Goal: Information Seeking & Learning: Understand process/instructions

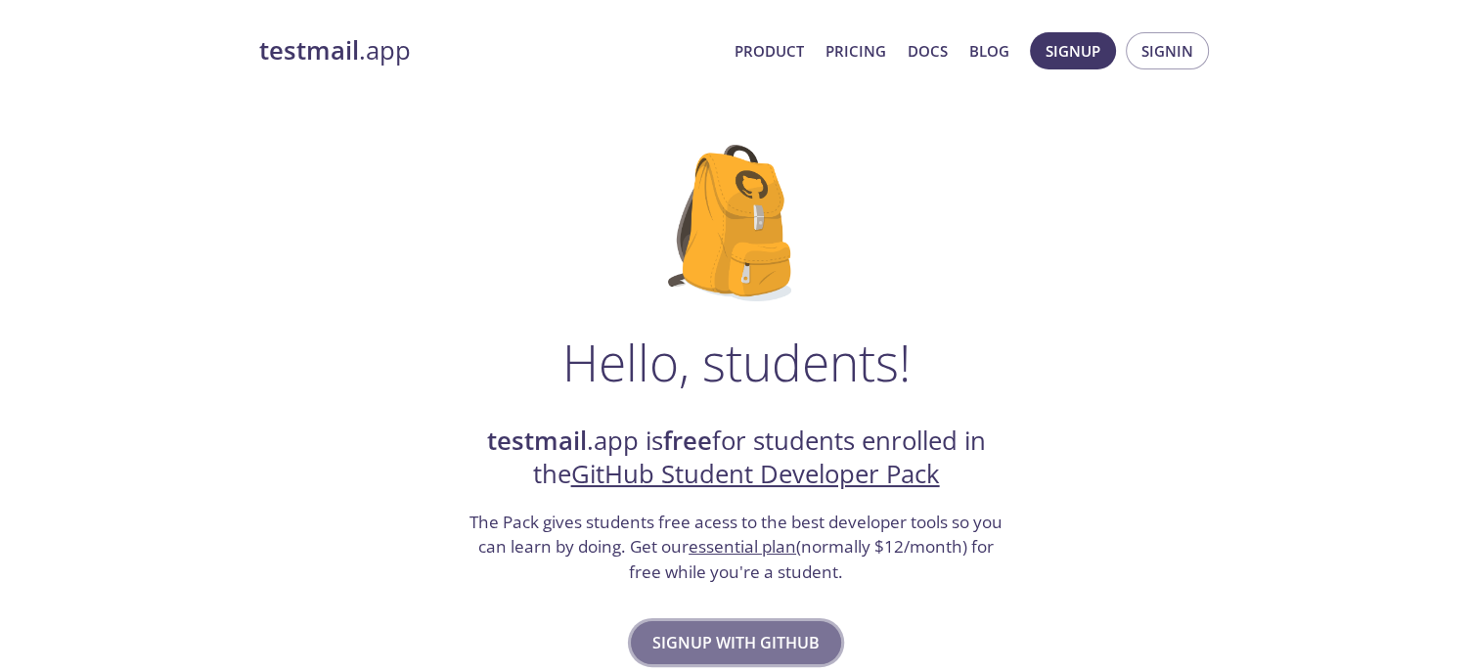
click at [767, 640] on span "Signup with GitHub" at bounding box center [735, 642] width 167 height 27
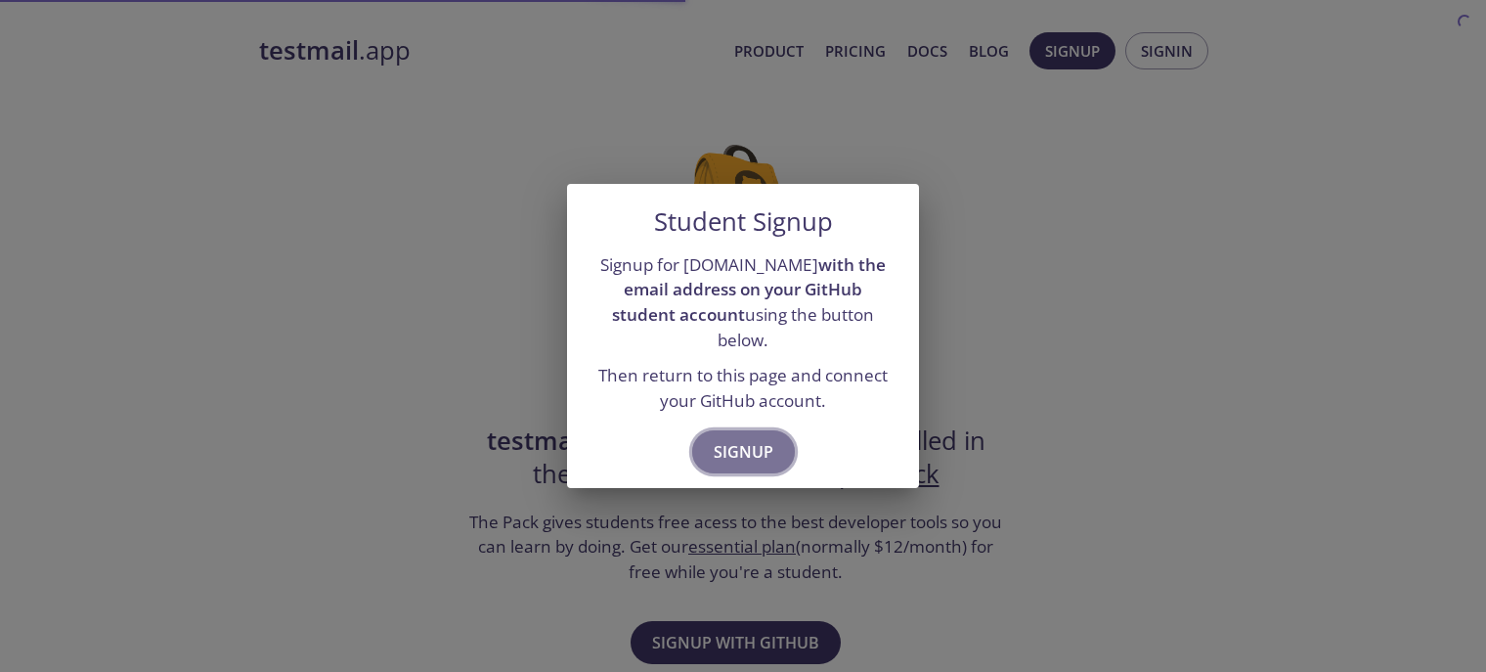
click at [753, 447] on span "Signup" at bounding box center [744, 451] width 60 height 27
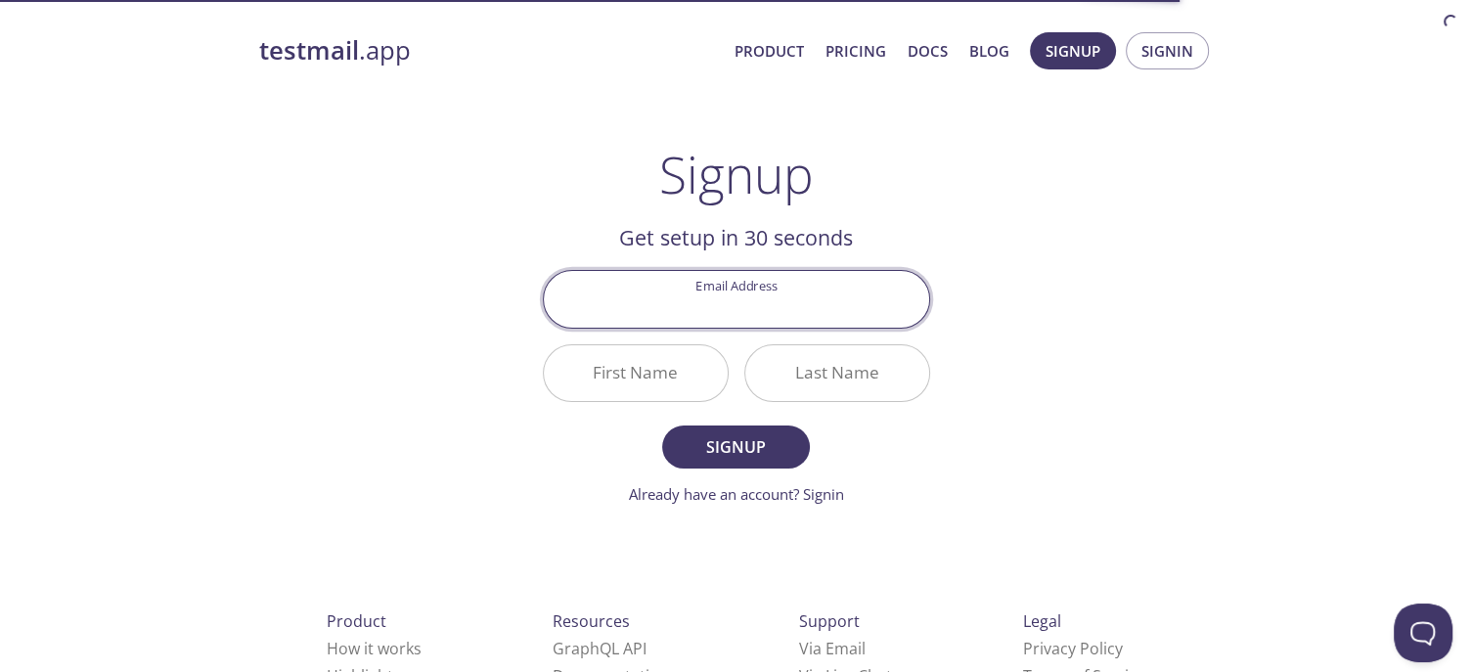
click at [775, 285] on input "Email Address" at bounding box center [736, 299] width 385 height 56
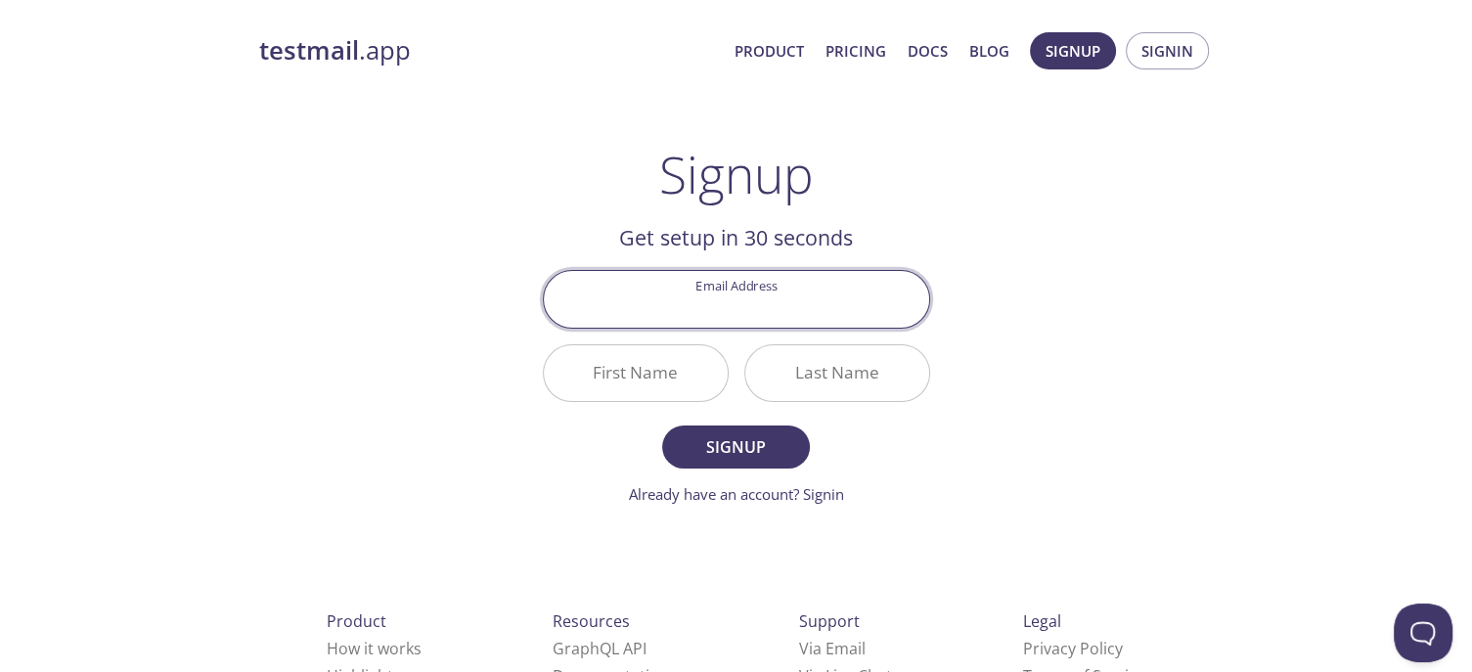
type input "[EMAIL_ADDRESS][DOMAIN_NAME]"
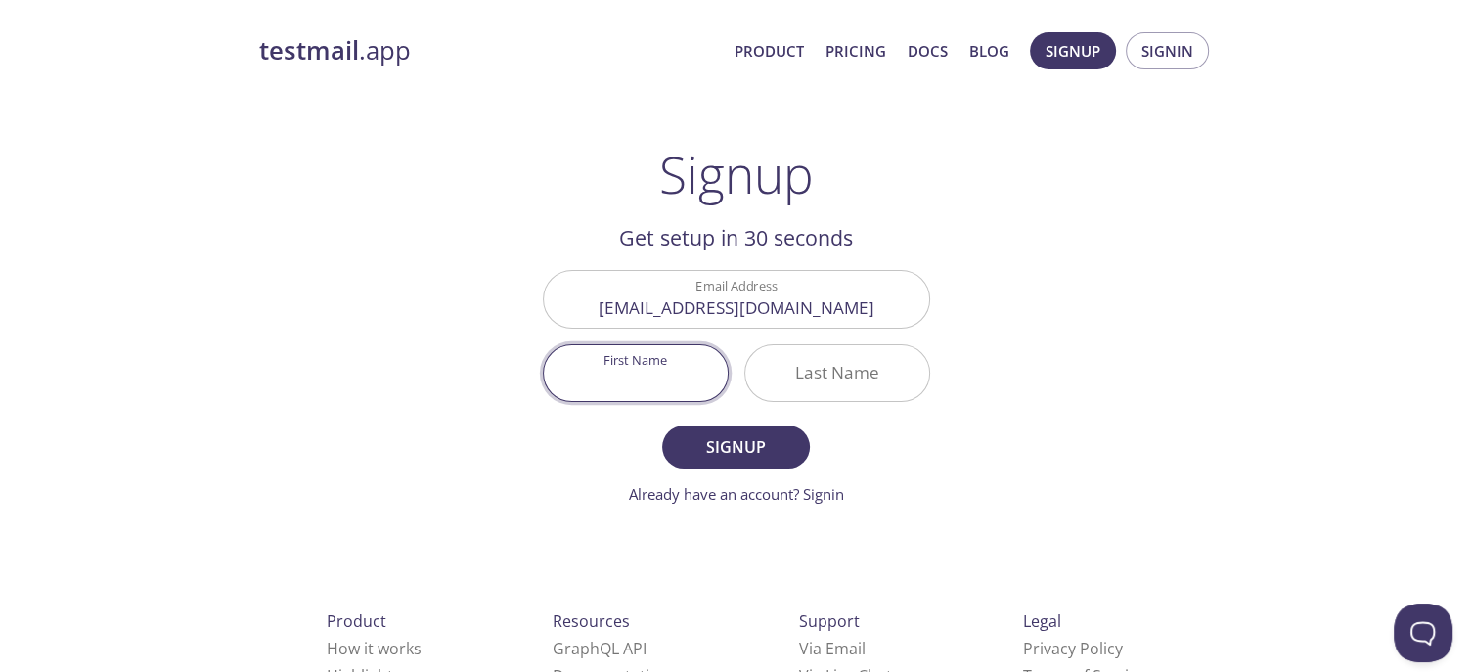
click at [661, 365] on input "First Name" at bounding box center [636, 373] width 184 height 56
click at [658, 382] on input "First Name" at bounding box center [636, 373] width 184 height 56
type input "Gautam"
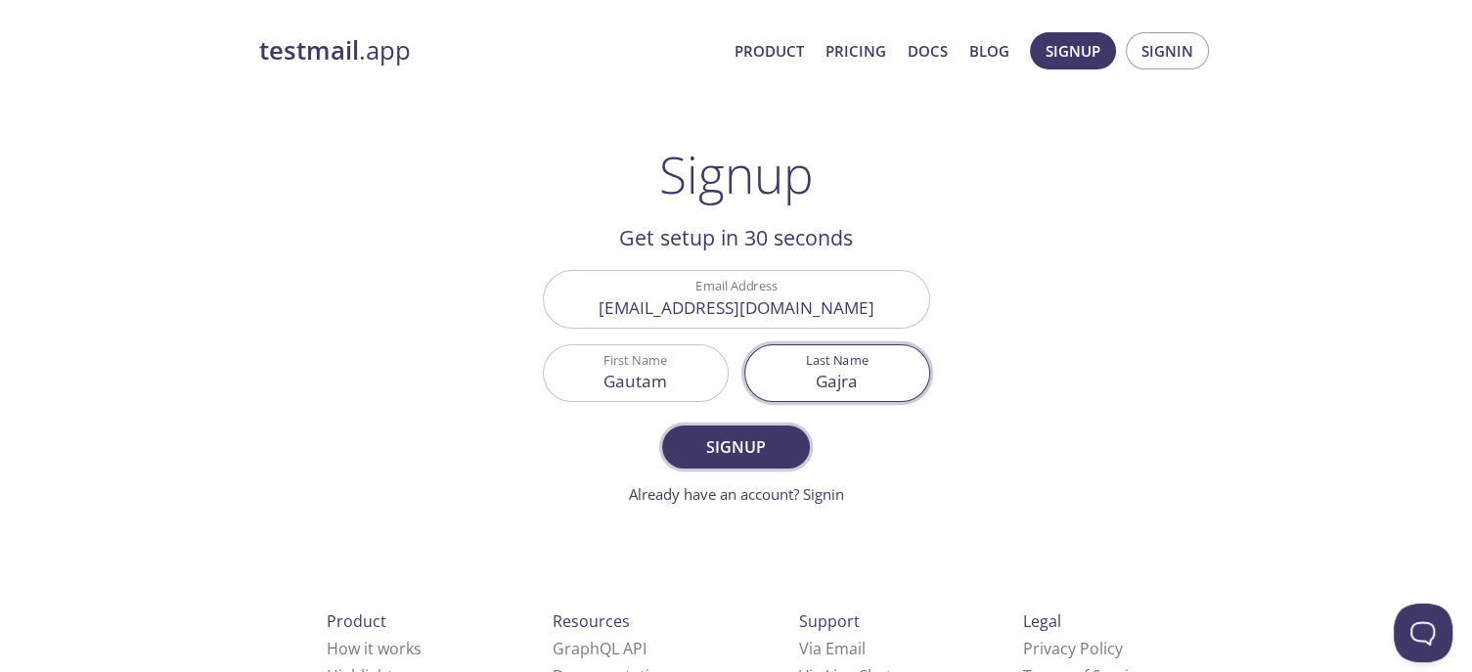
type input "Gajra"
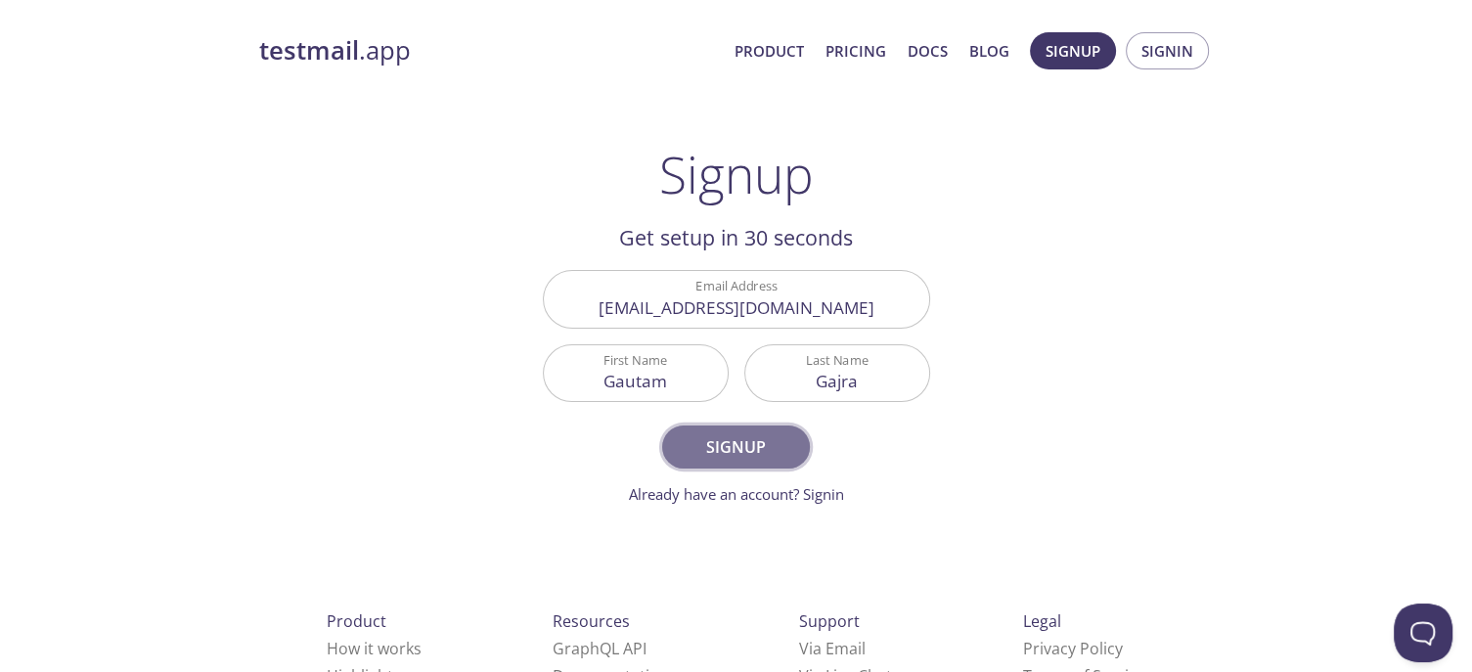
click at [698, 445] on span "Signup" at bounding box center [736, 446] width 104 height 27
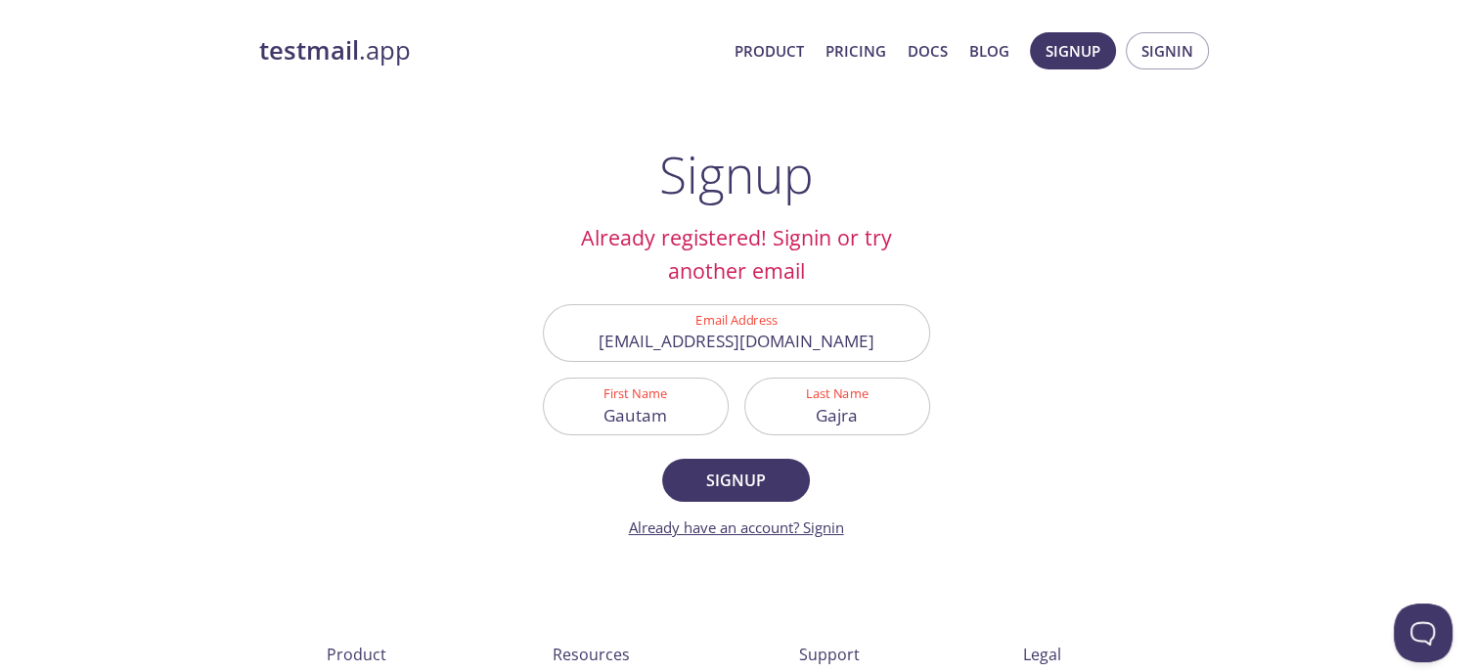
click at [814, 535] on link "Already have an account? Signin" at bounding box center [736, 527] width 215 height 20
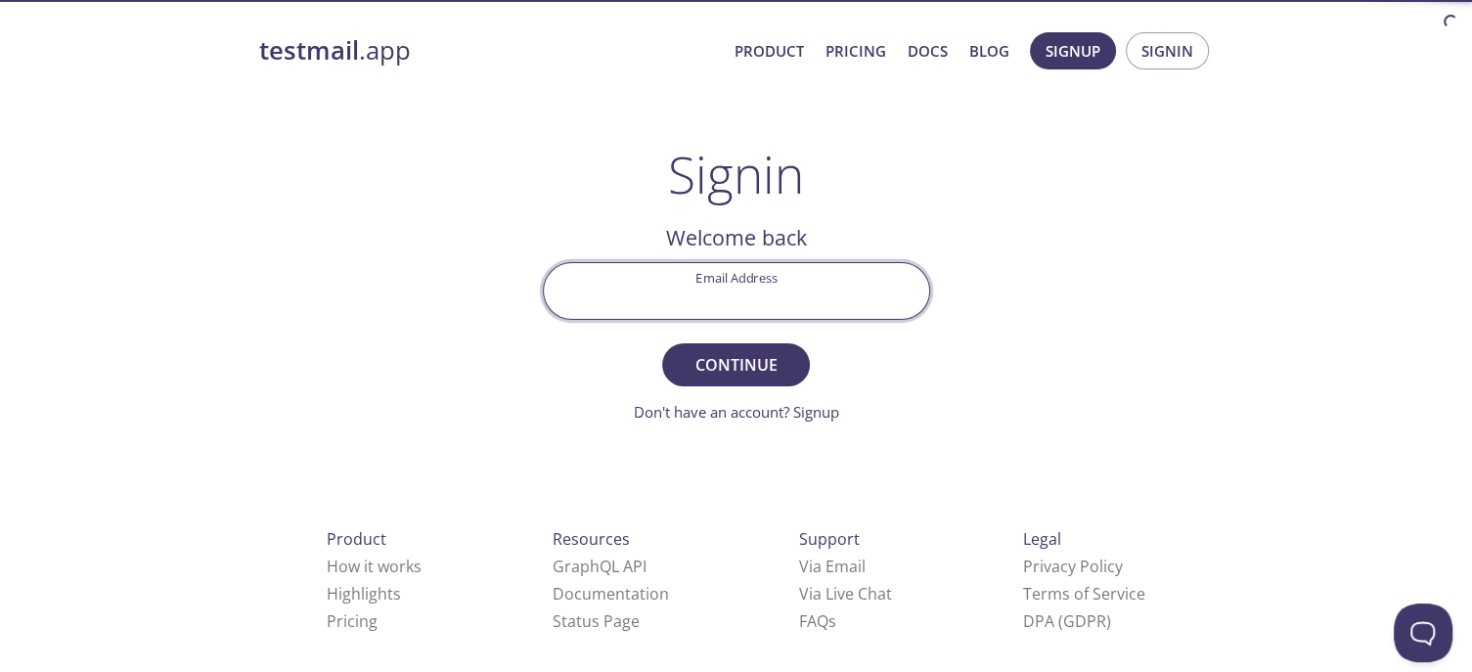
click at [797, 294] on input "Email Address" at bounding box center [736, 291] width 385 height 56
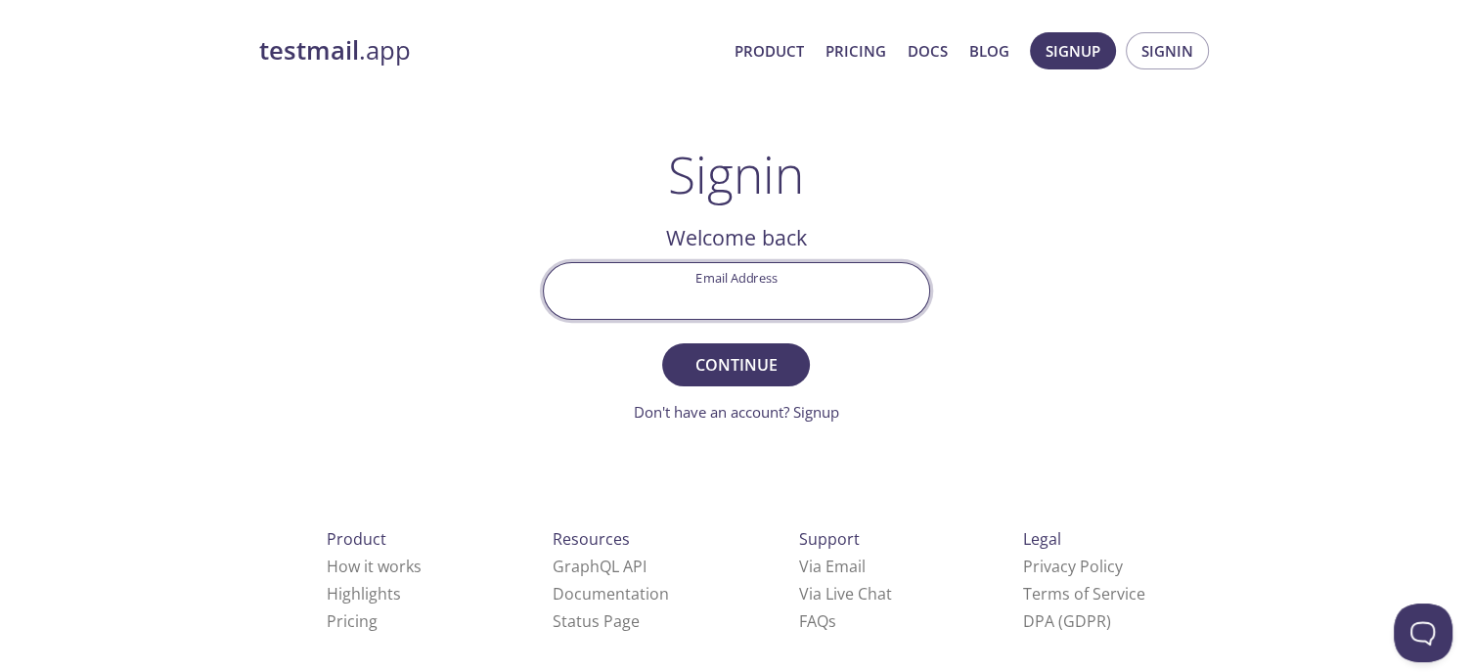
type input "[EMAIL_ADDRESS][DOMAIN_NAME]"
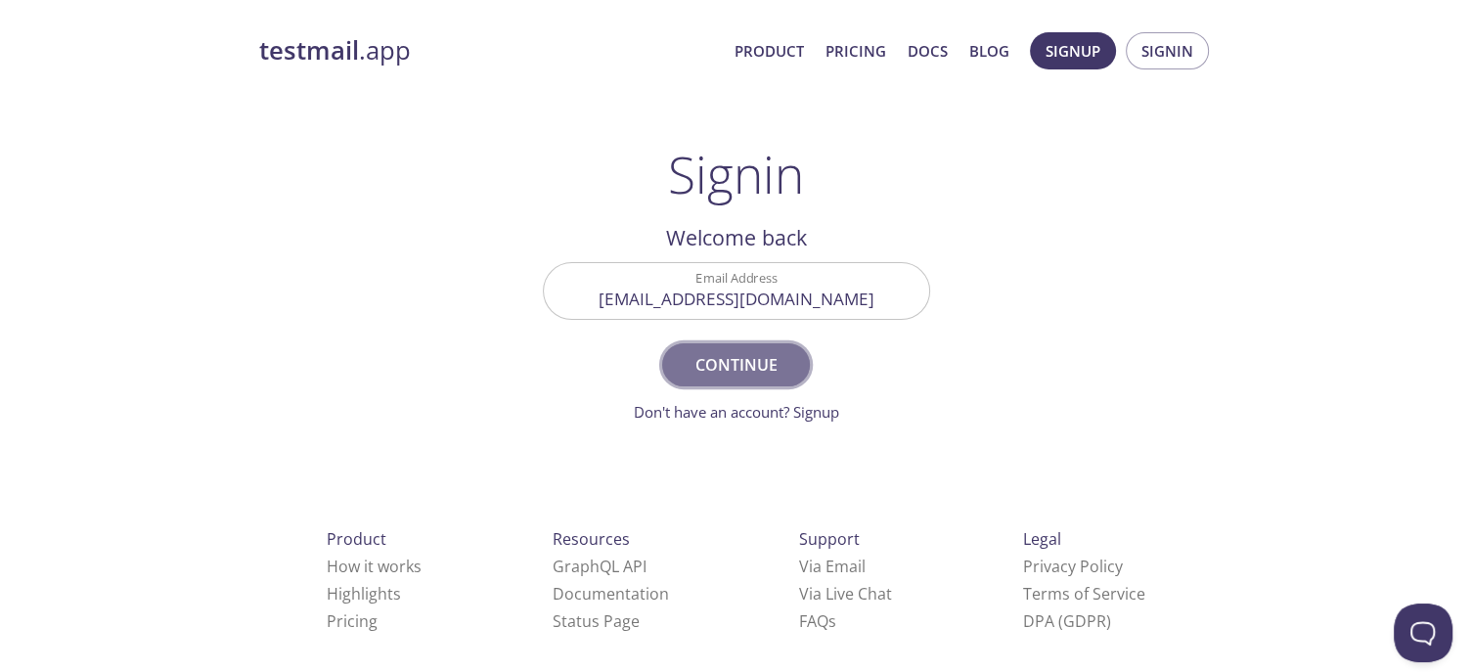
click at [759, 363] on span "Continue" at bounding box center [736, 364] width 104 height 27
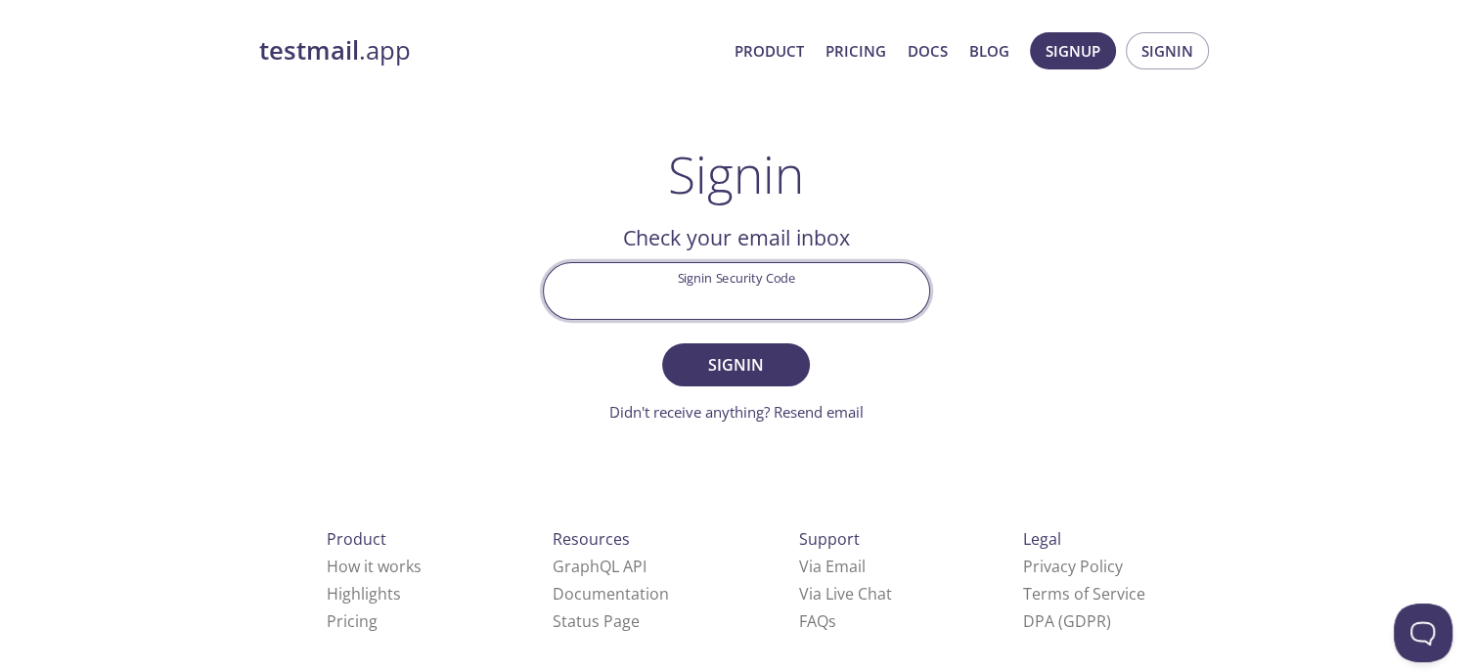
click at [750, 300] on input "Signin Security Code" at bounding box center [736, 291] width 385 height 56
paste input "G4BUNLK"
type input "G4BUNLK"
click at [662, 343] on button "Signin" at bounding box center [735, 364] width 147 height 43
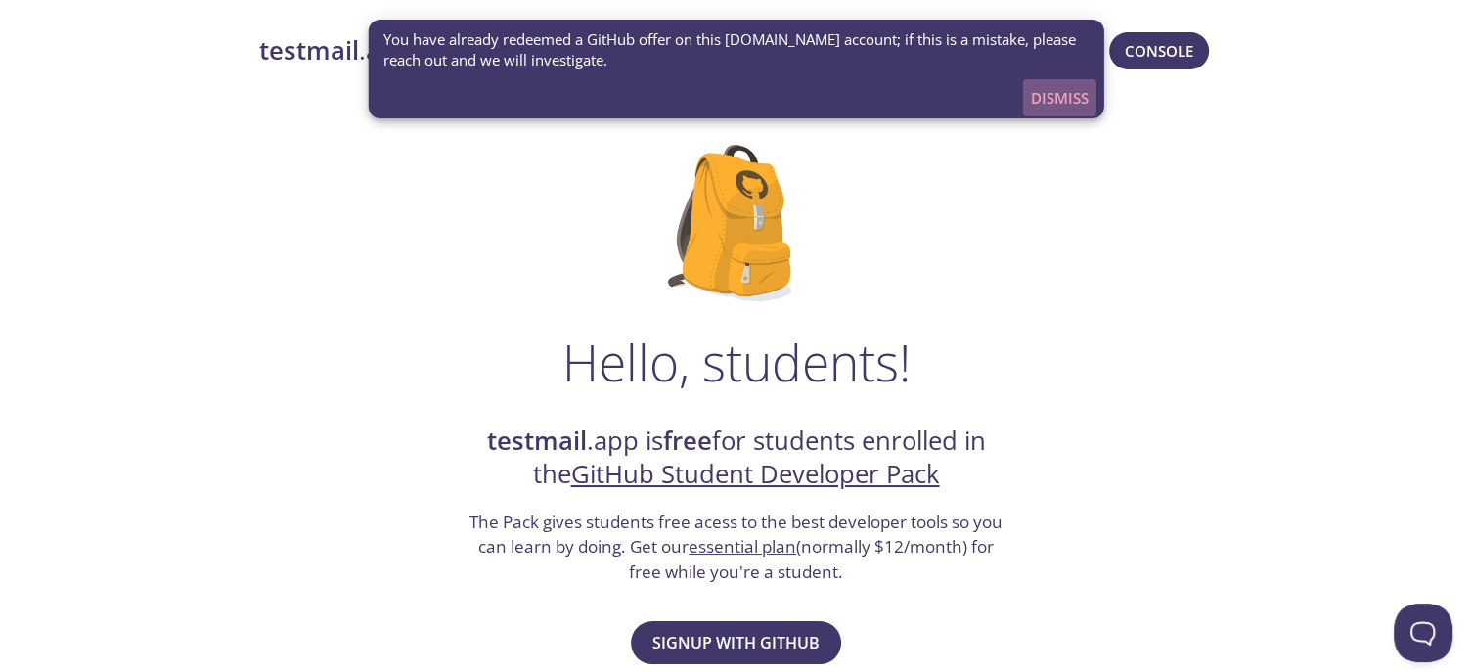
click at [1060, 85] on span "Dismiss" at bounding box center [1060, 97] width 58 height 25
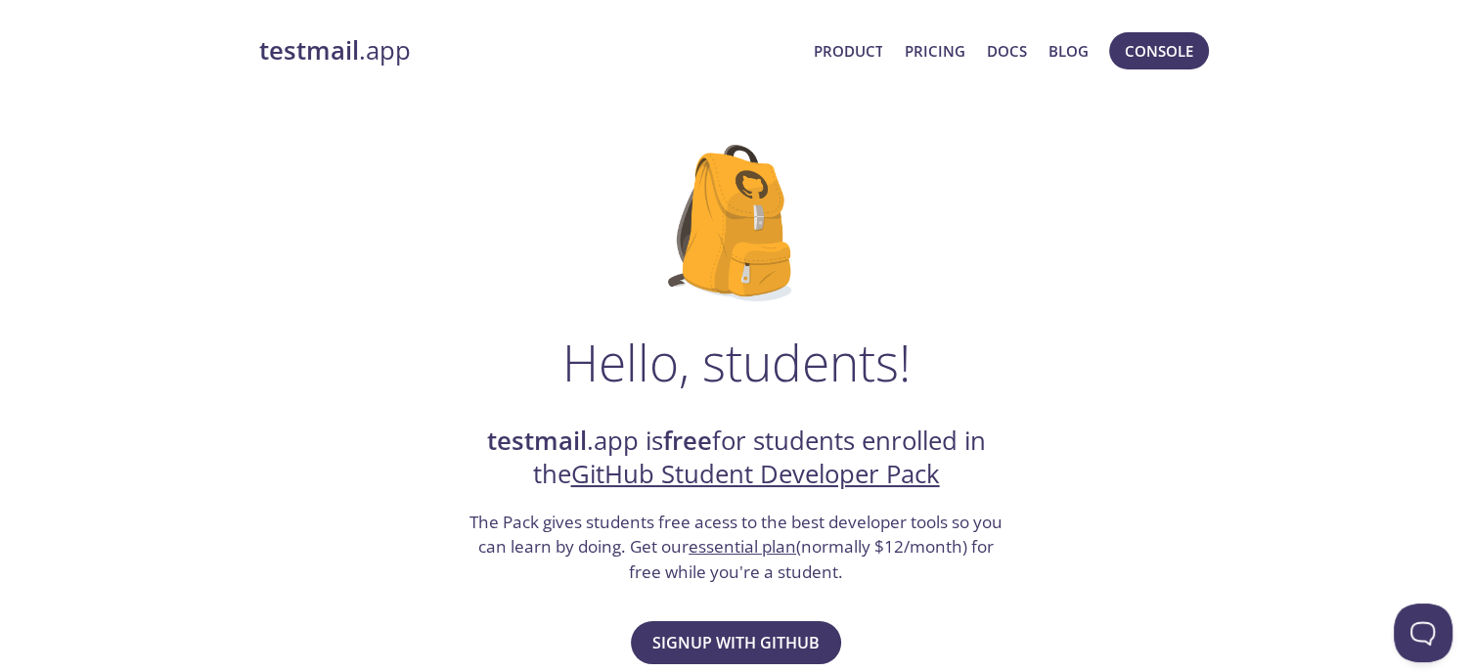
click at [381, 61] on link "testmail .app" at bounding box center [528, 50] width 539 height 33
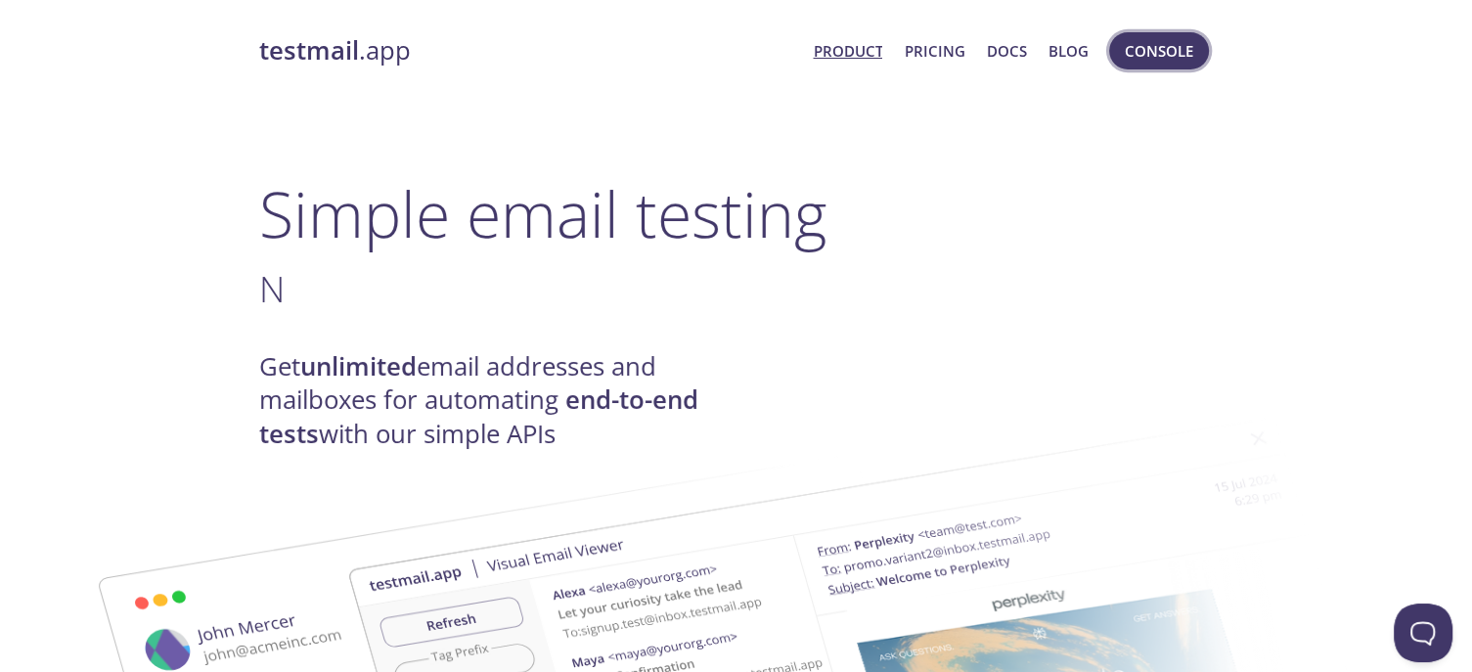
click at [1143, 60] on span "Console" at bounding box center [1159, 50] width 68 height 25
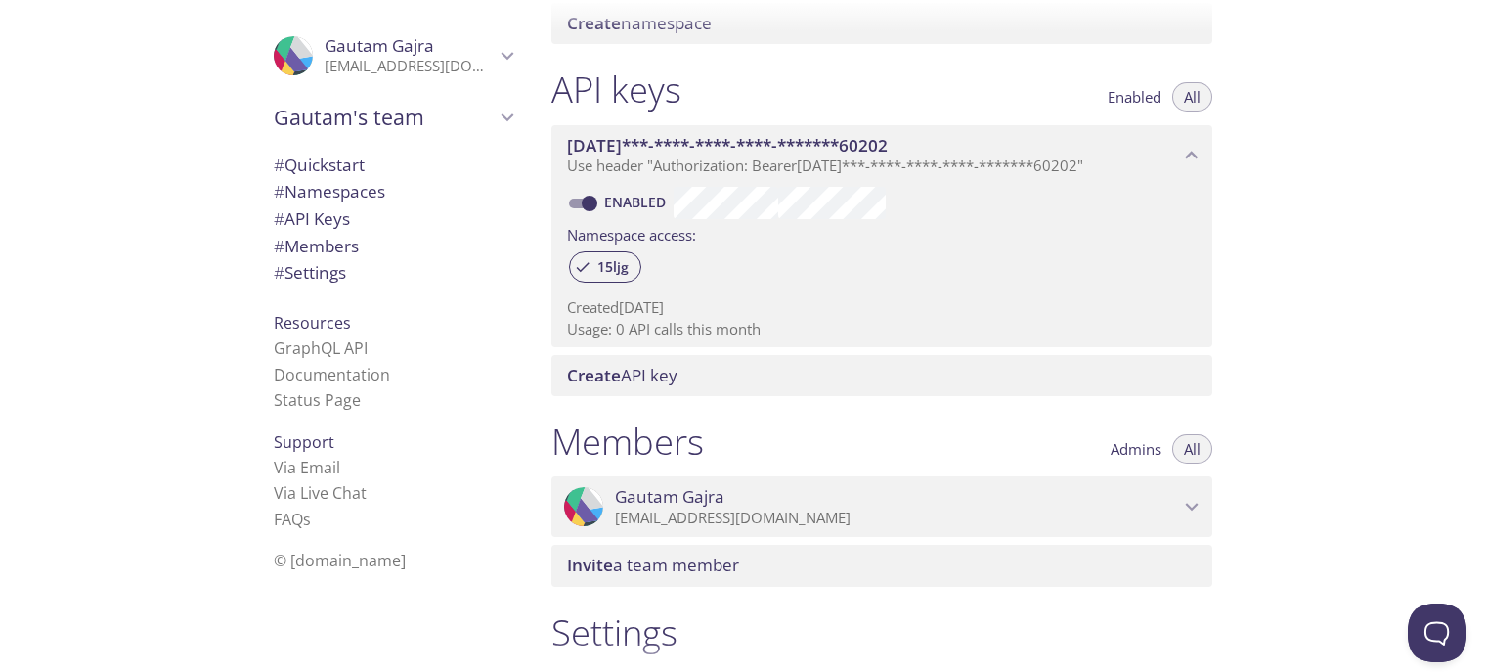
scroll to position [464, 0]
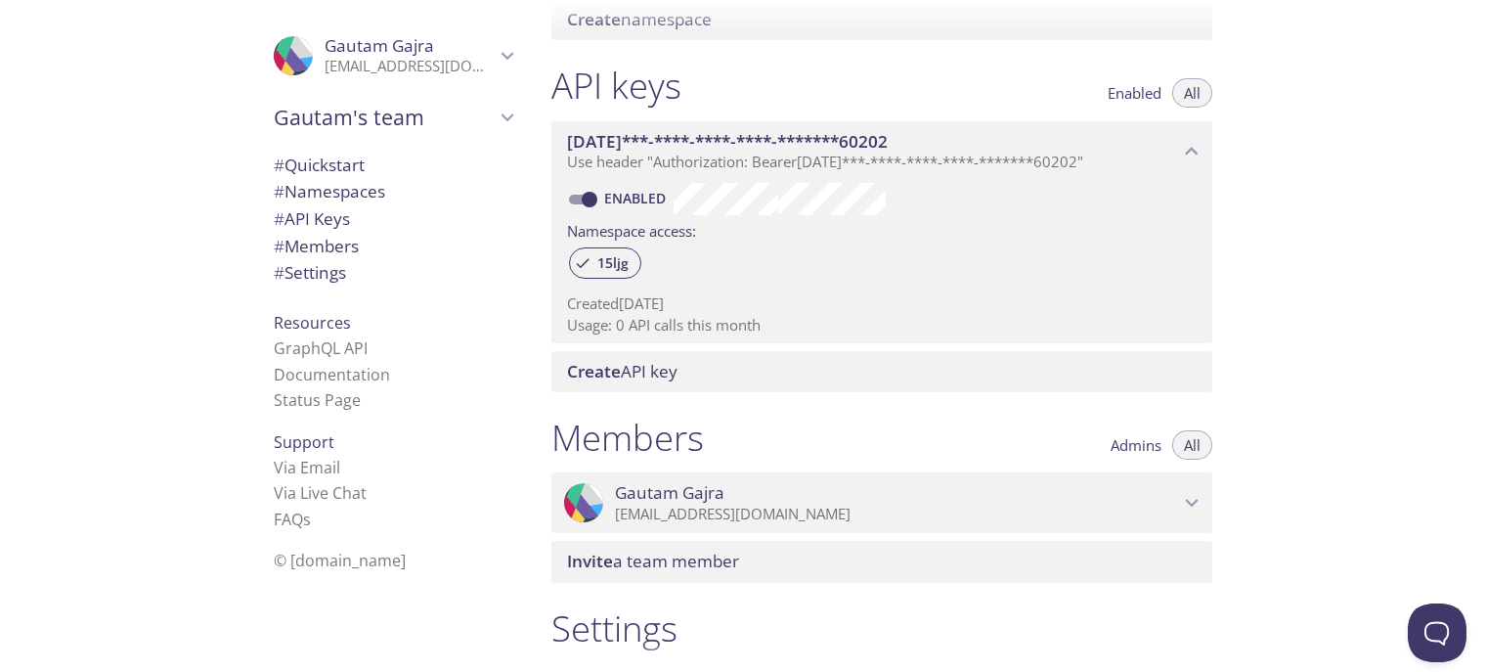
click at [716, 499] on span "Gautam Gajra" at bounding box center [670, 493] width 110 height 22
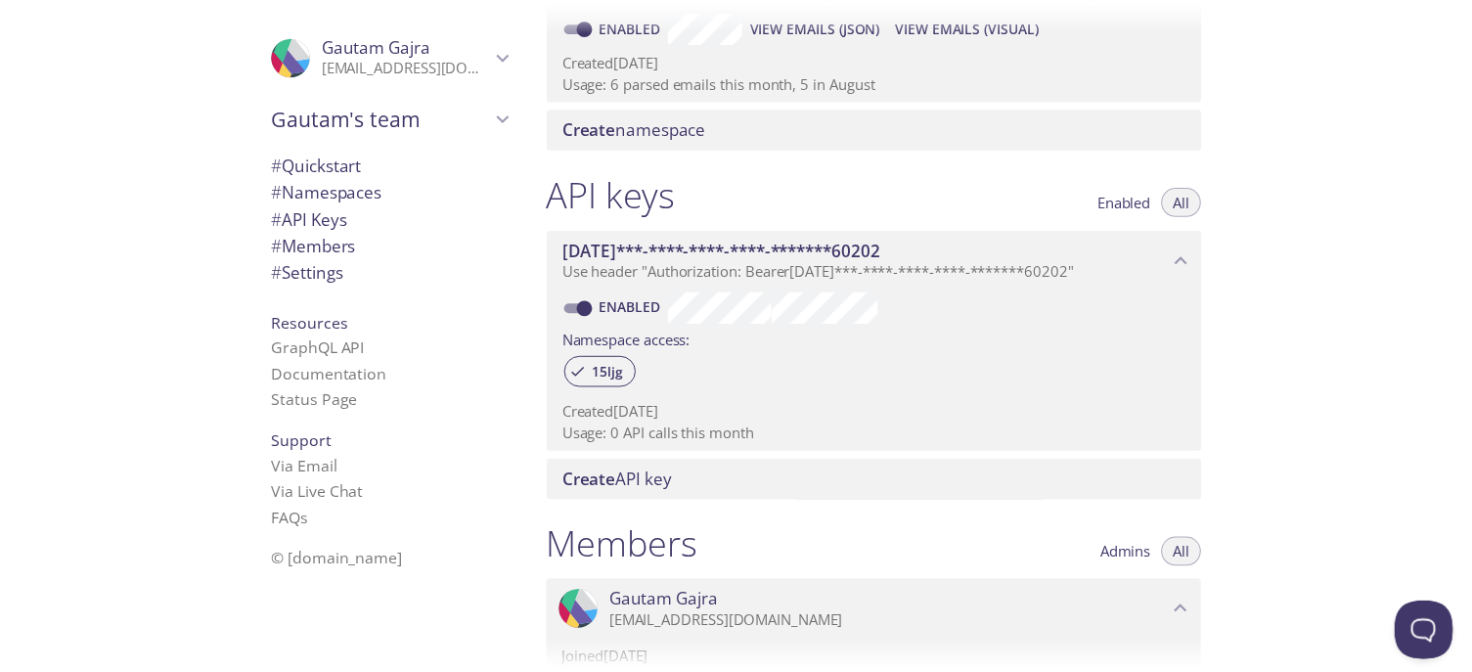
scroll to position [0, 0]
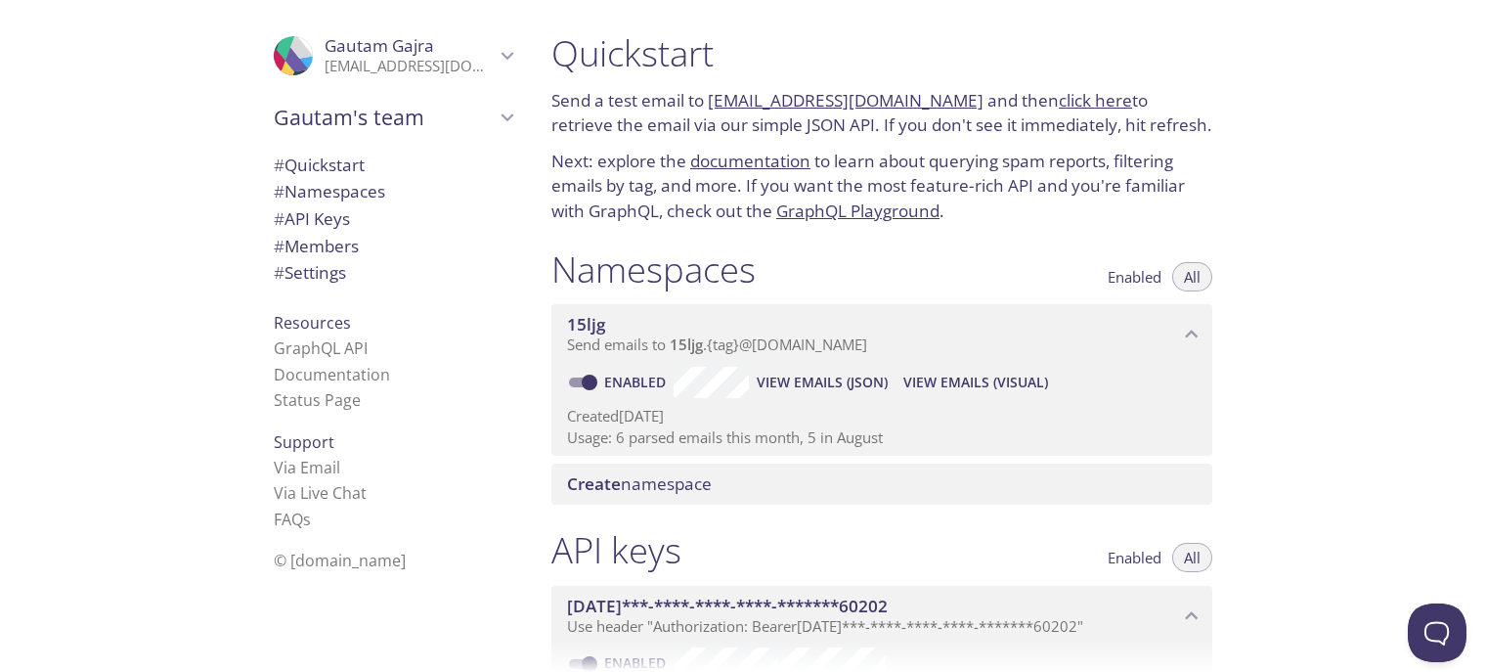
click at [705, 494] on span "Create namespace" at bounding box center [639, 483] width 145 height 22
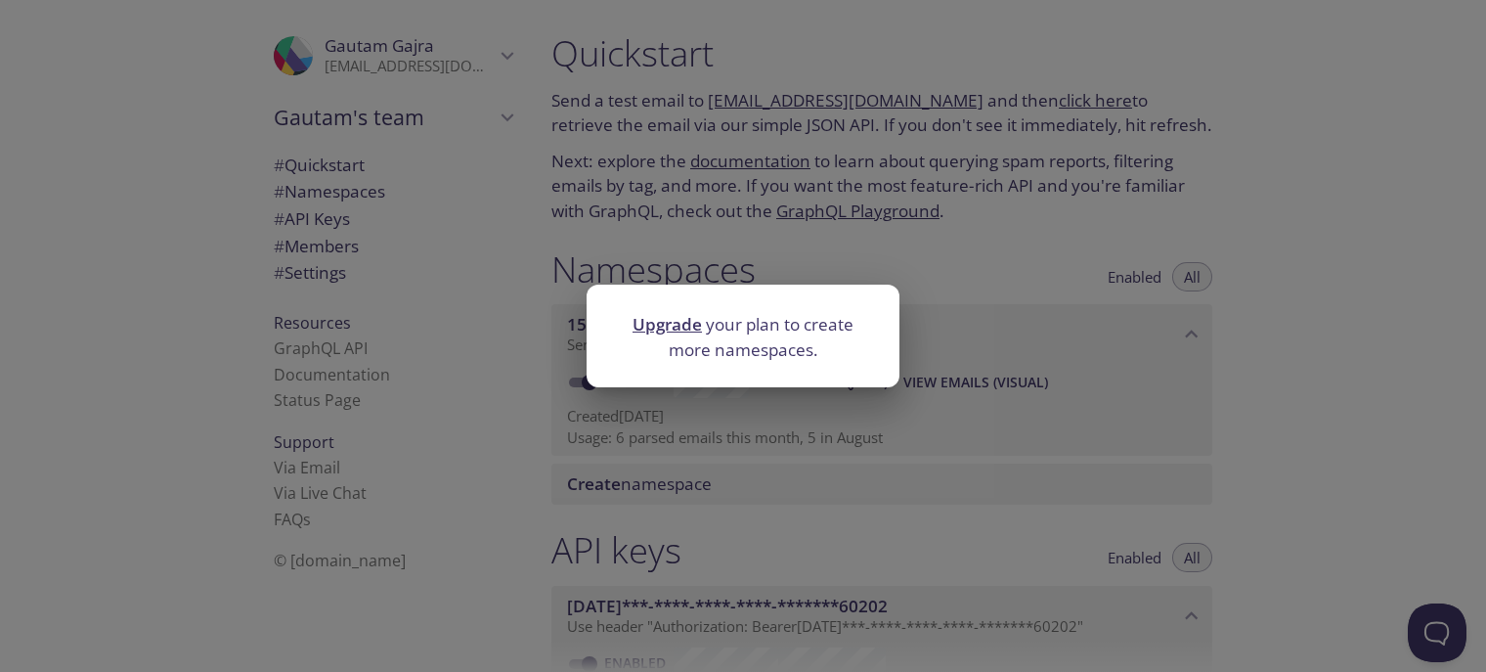
click at [665, 323] on link "Upgrade" at bounding box center [667, 324] width 69 height 22
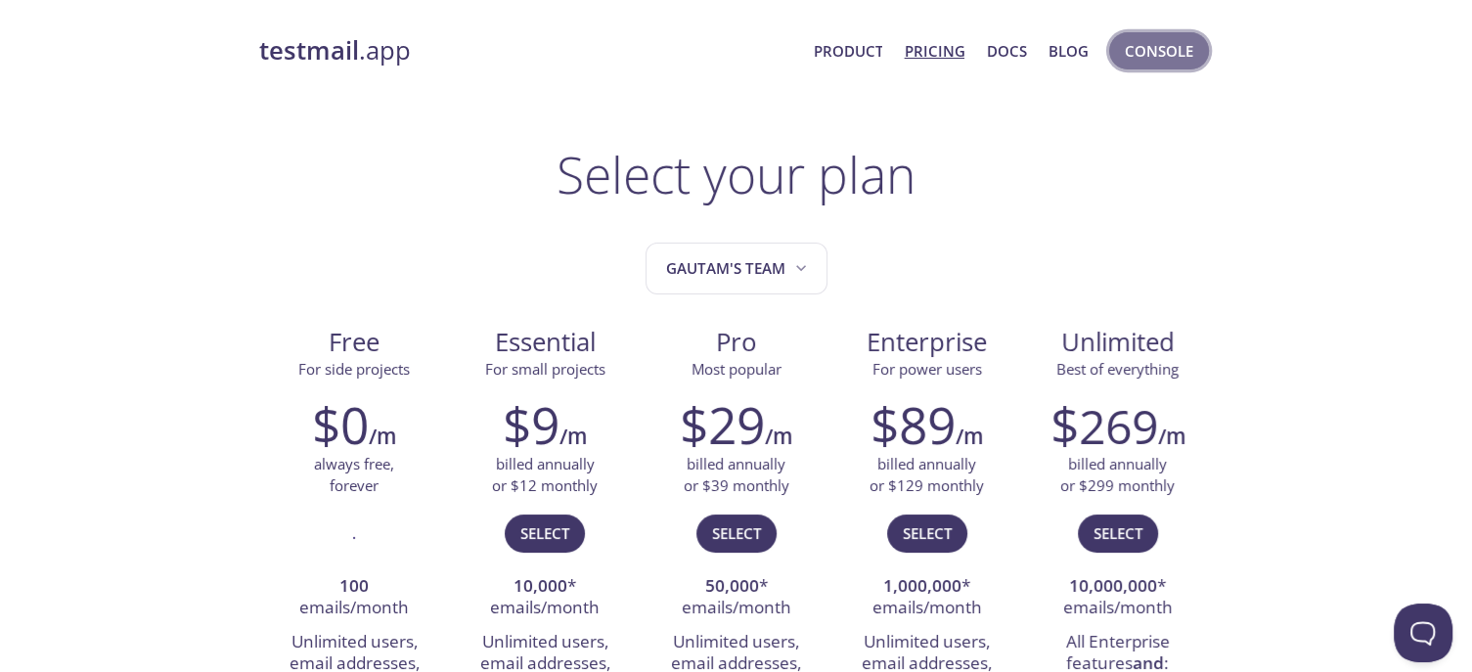
click at [1117, 54] on button "Console" at bounding box center [1159, 50] width 100 height 37
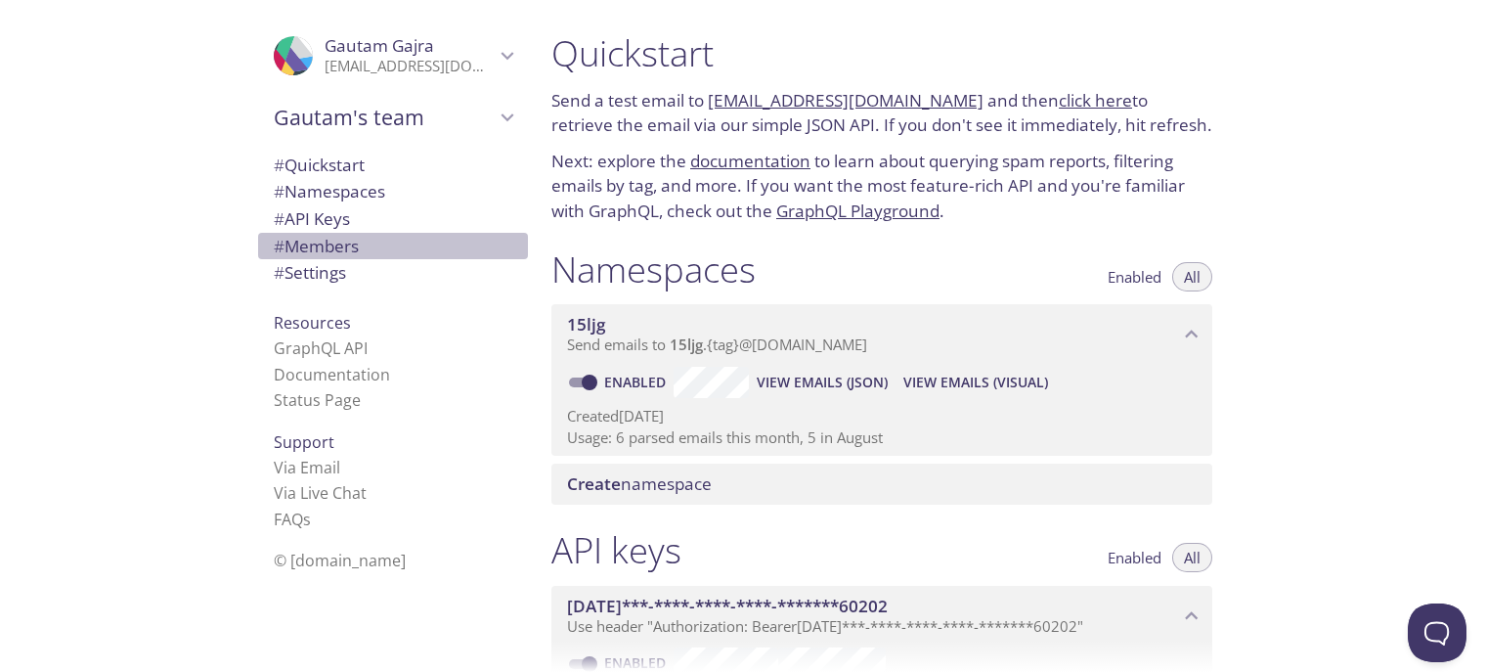
click at [344, 250] on span "# Members" at bounding box center [316, 246] width 85 height 22
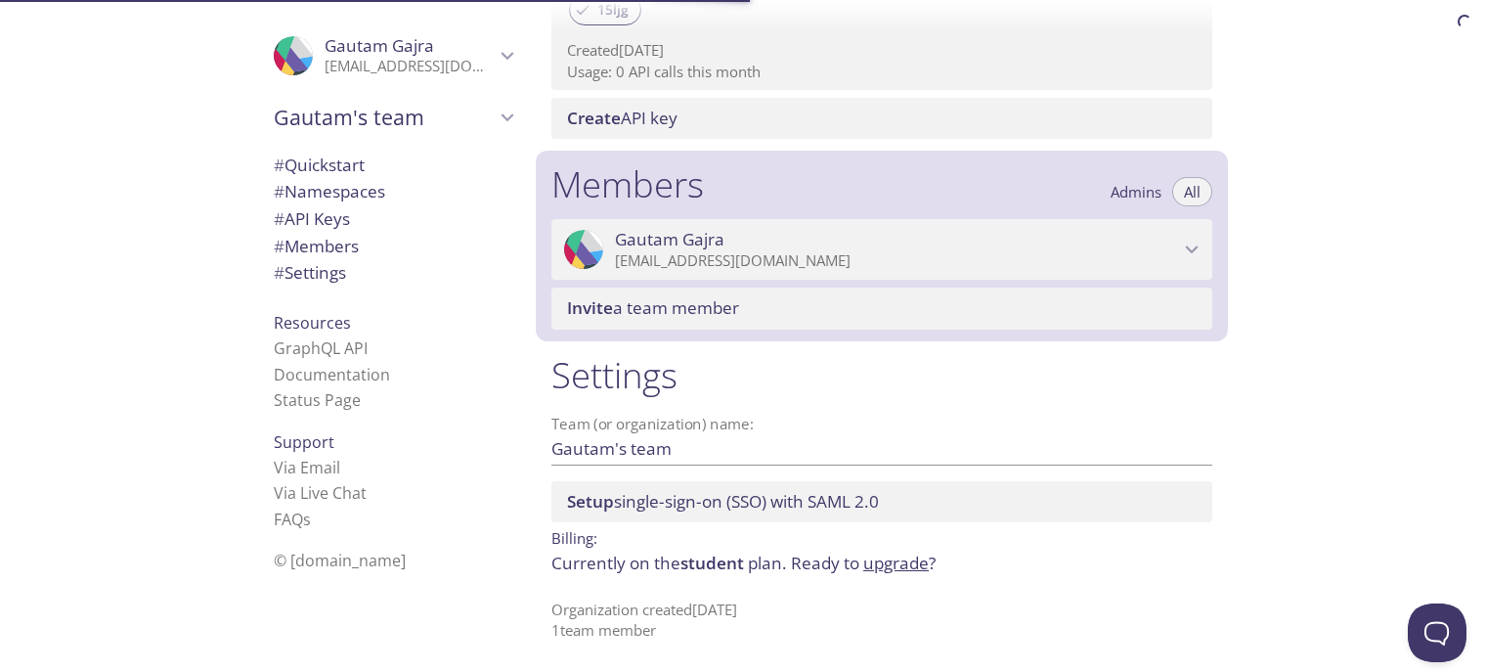
scroll to position [719, 0]
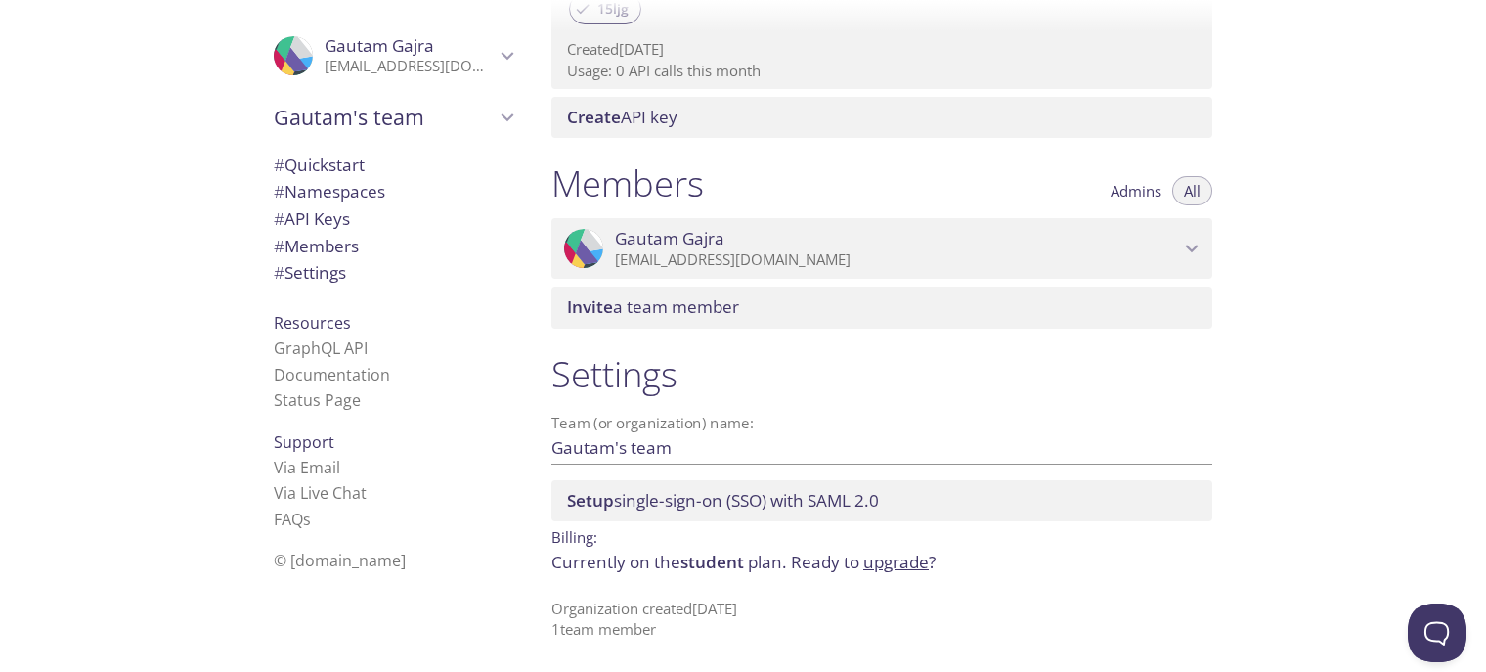
click at [683, 567] on span "student" at bounding box center [713, 562] width 64 height 22
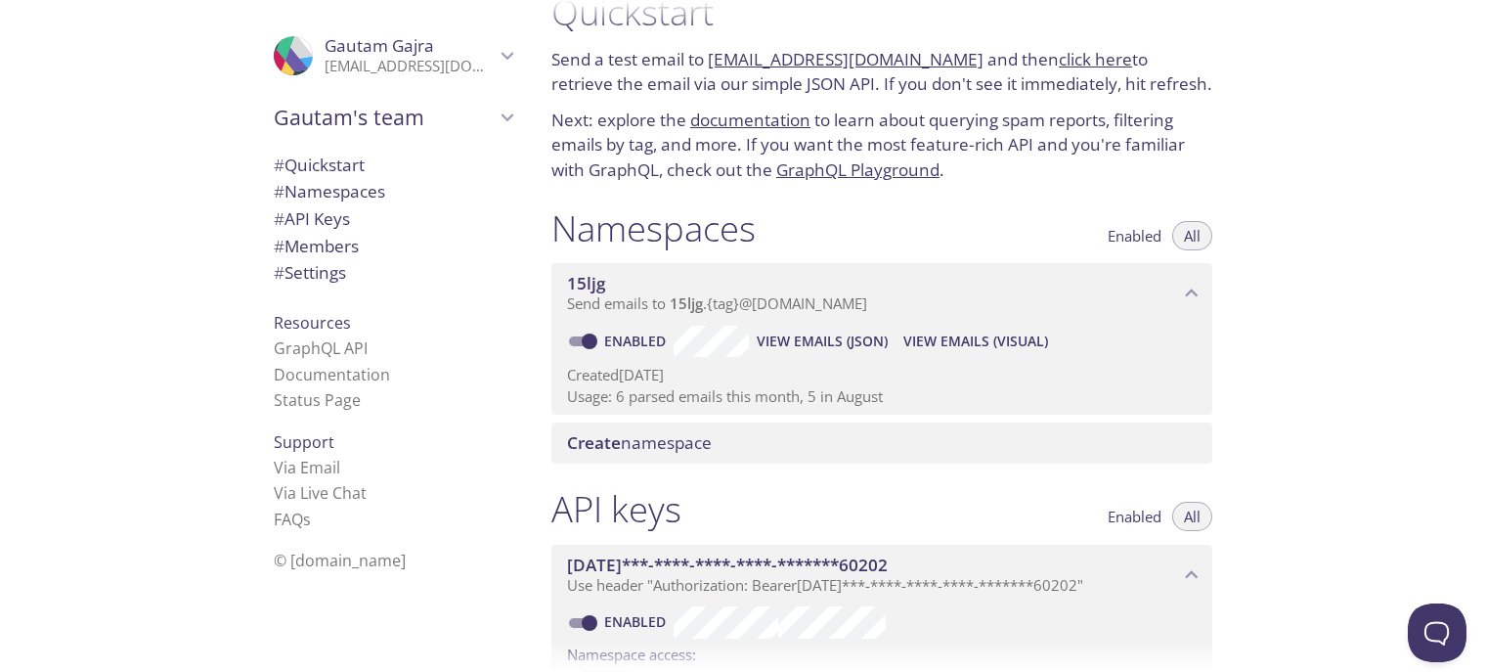
scroll to position [4, 0]
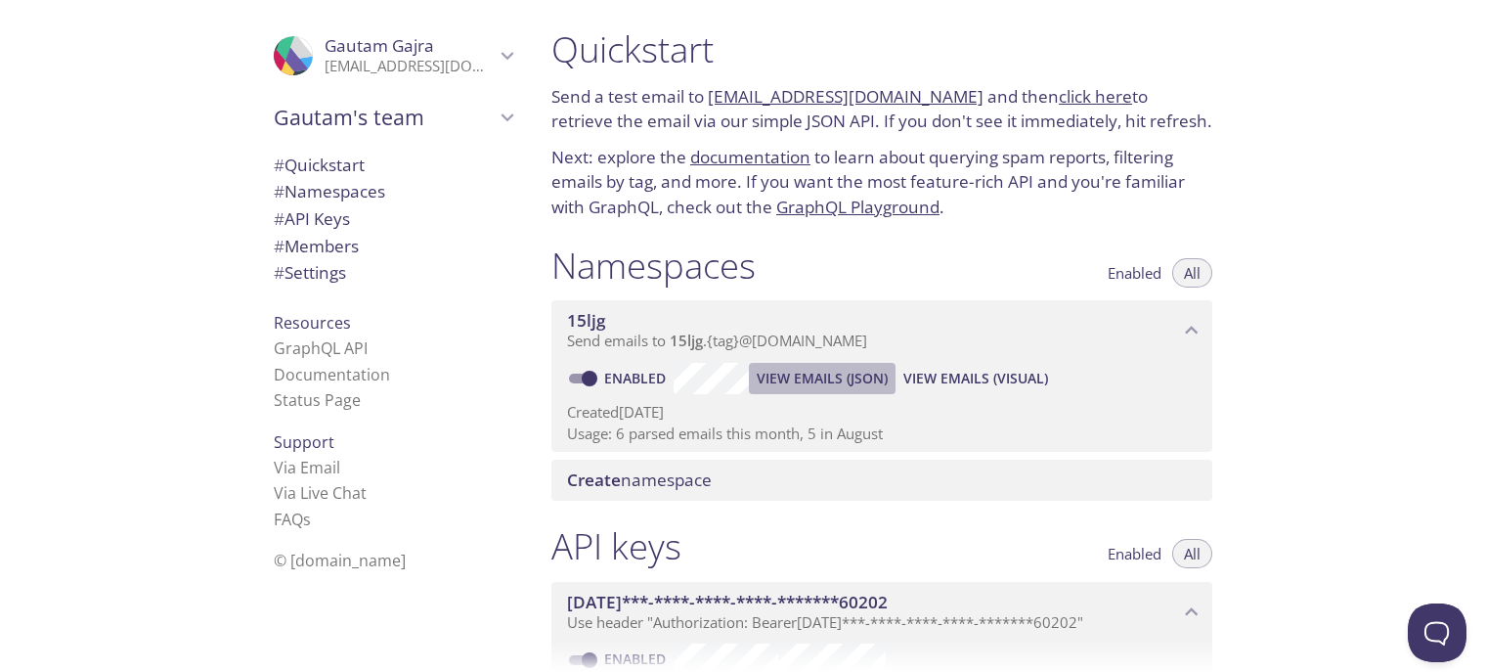
click at [841, 382] on span "View Emails (JSON)" at bounding box center [822, 378] width 131 height 23
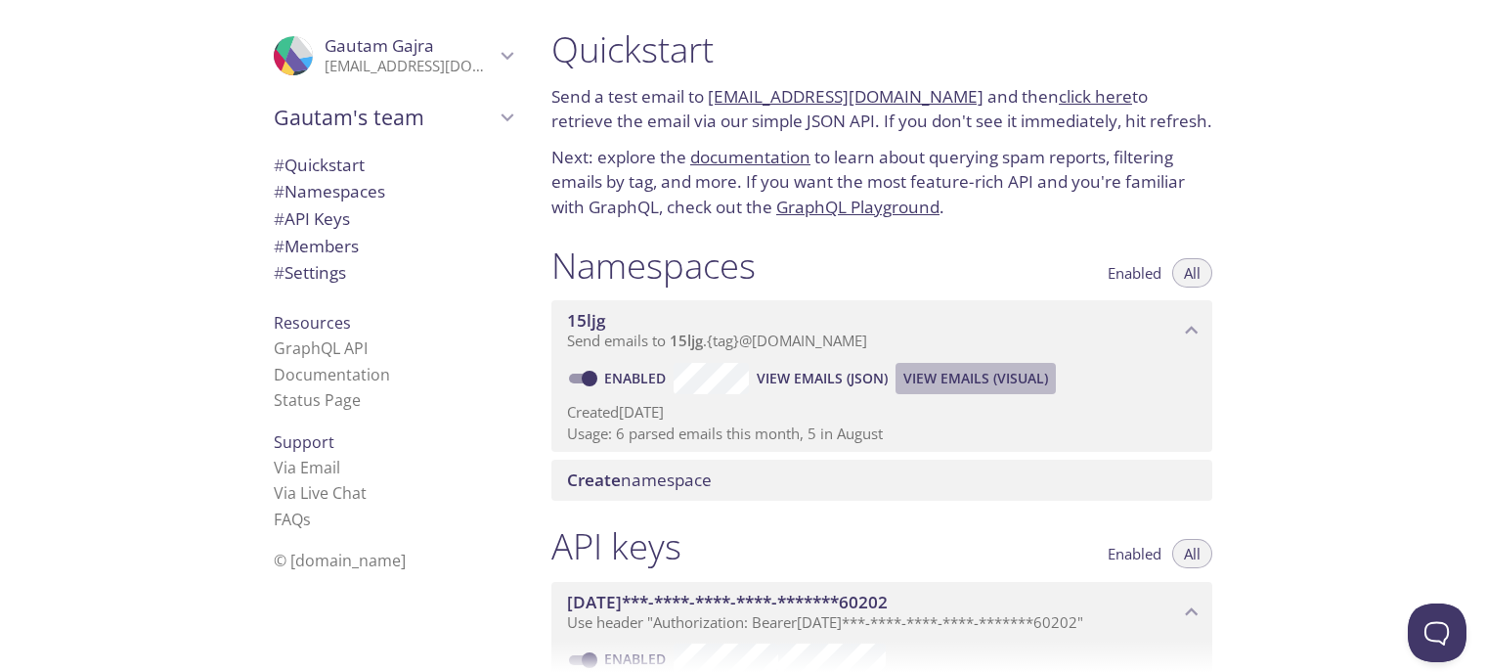
click at [943, 386] on span "View Emails (Visual)" at bounding box center [976, 378] width 145 height 23
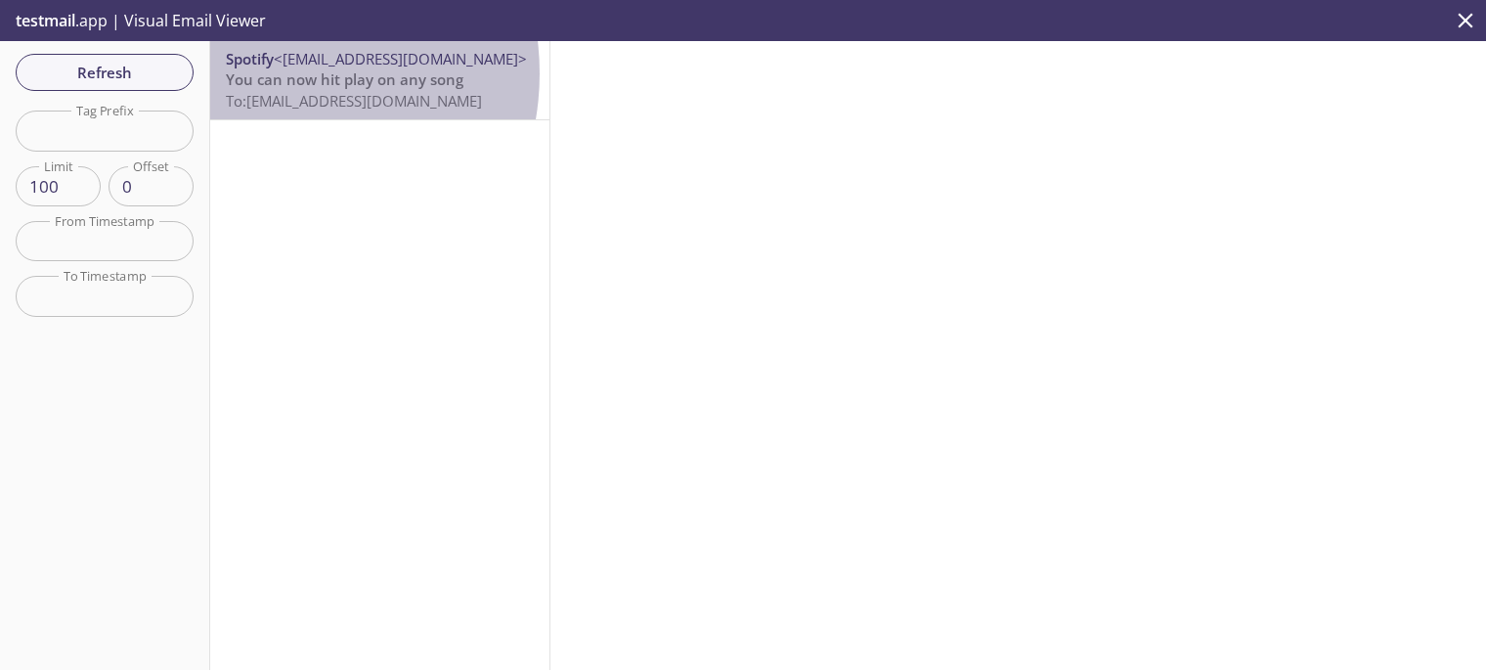
click at [265, 73] on span "You can now hit play on any song" at bounding box center [345, 79] width 238 height 20
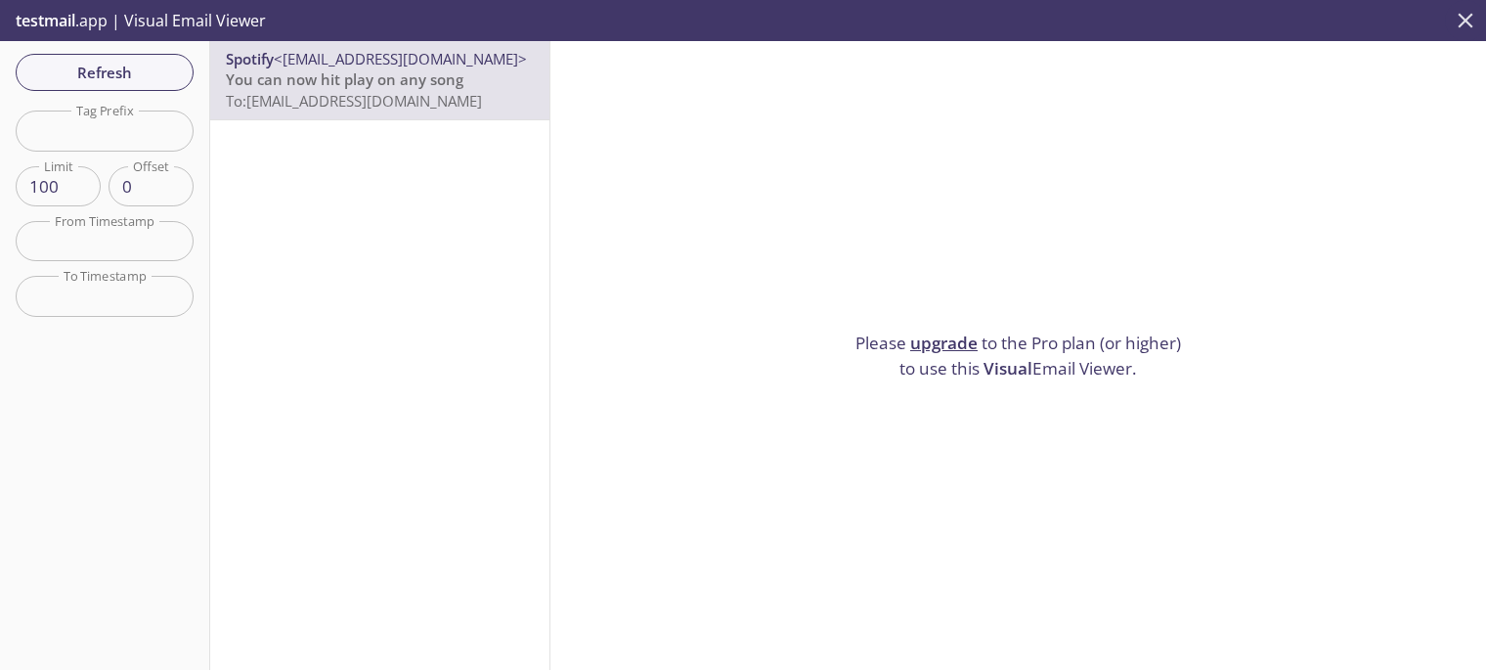
click at [1484, 18] on button "close" at bounding box center [1465, 20] width 41 height 41
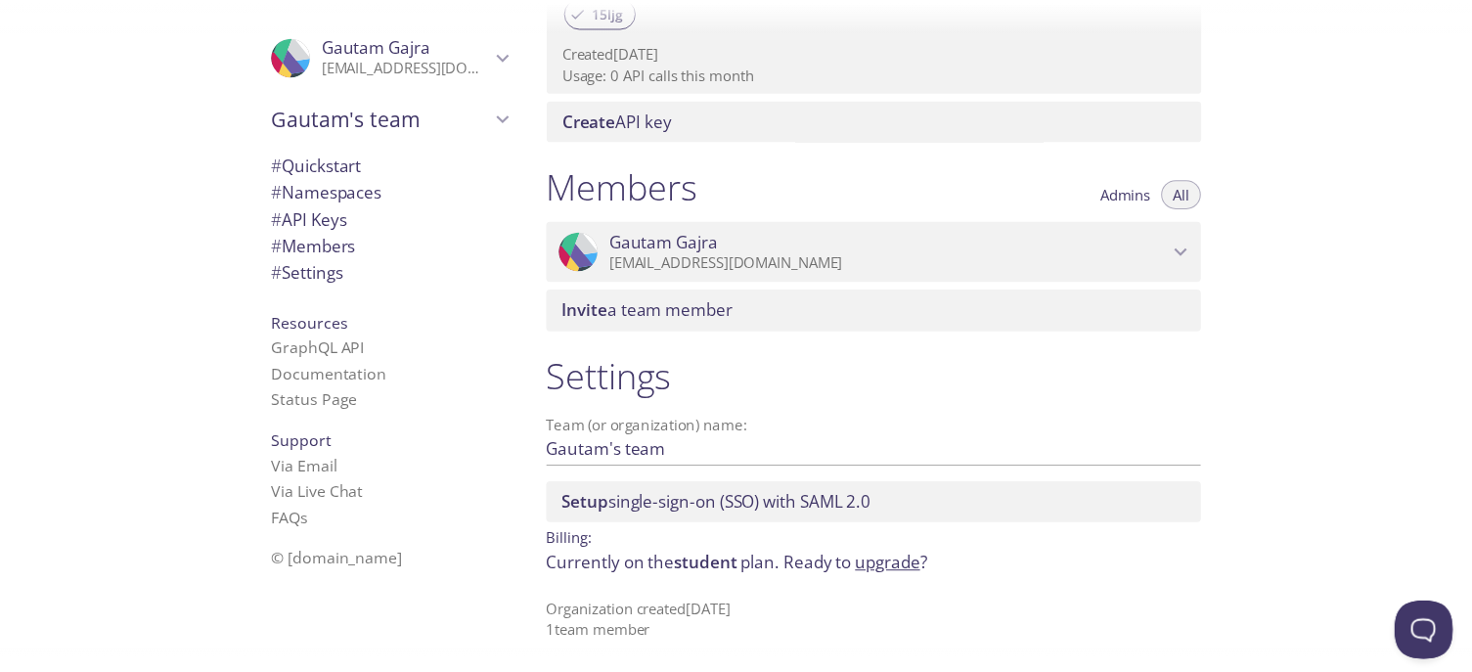
scroll to position [719, 0]
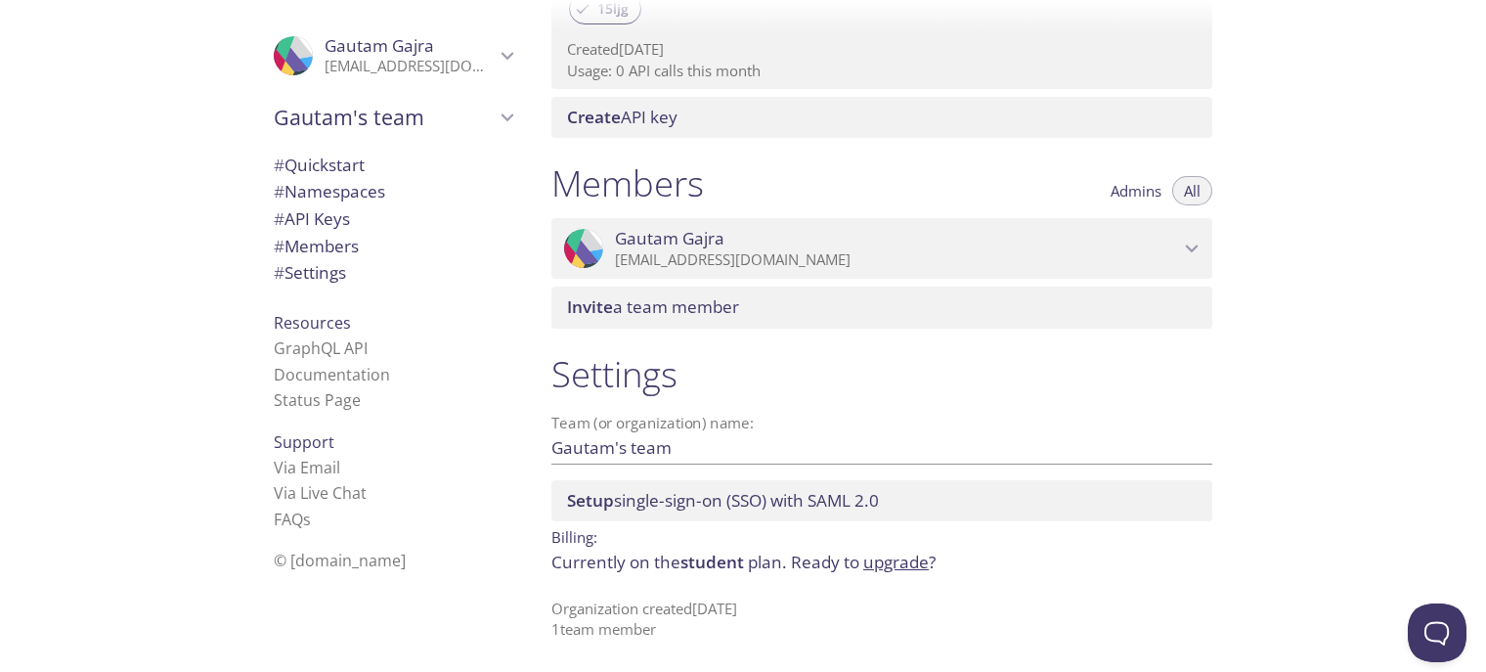
click at [904, 566] on link "upgrade" at bounding box center [896, 562] width 66 height 22
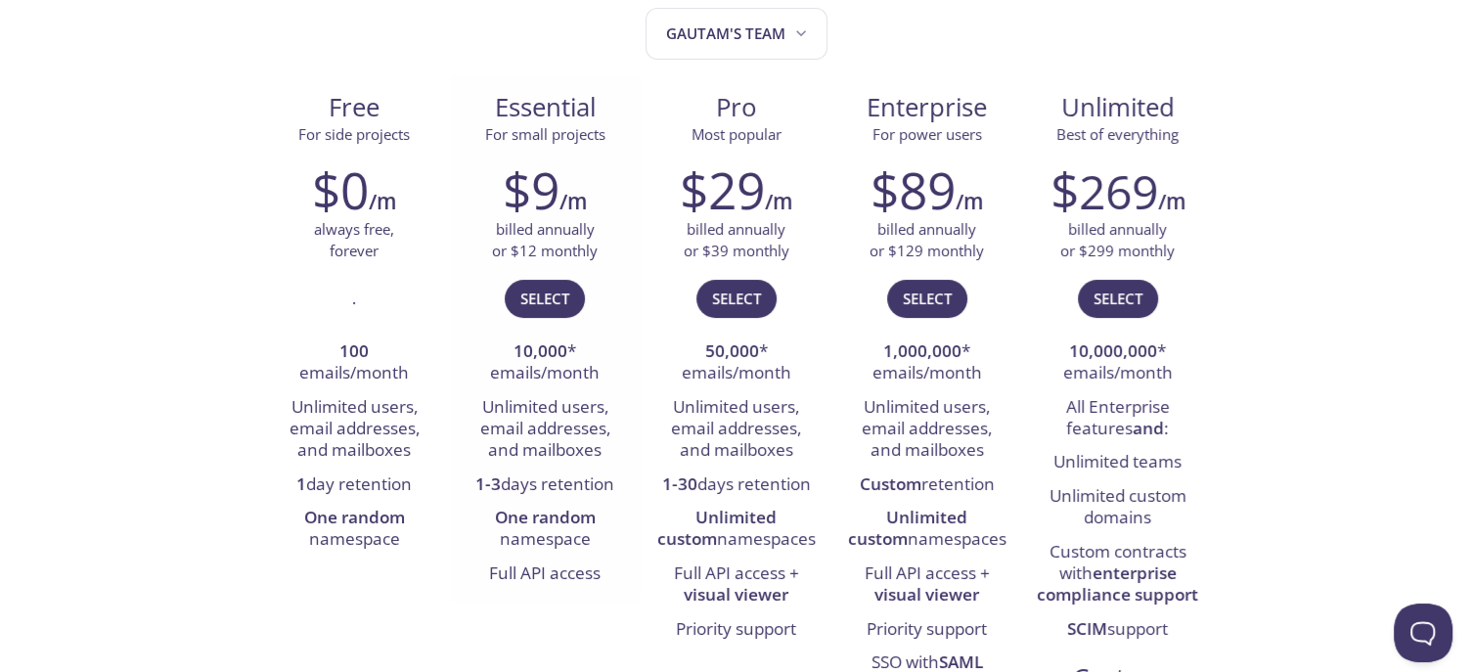
scroll to position [239, 0]
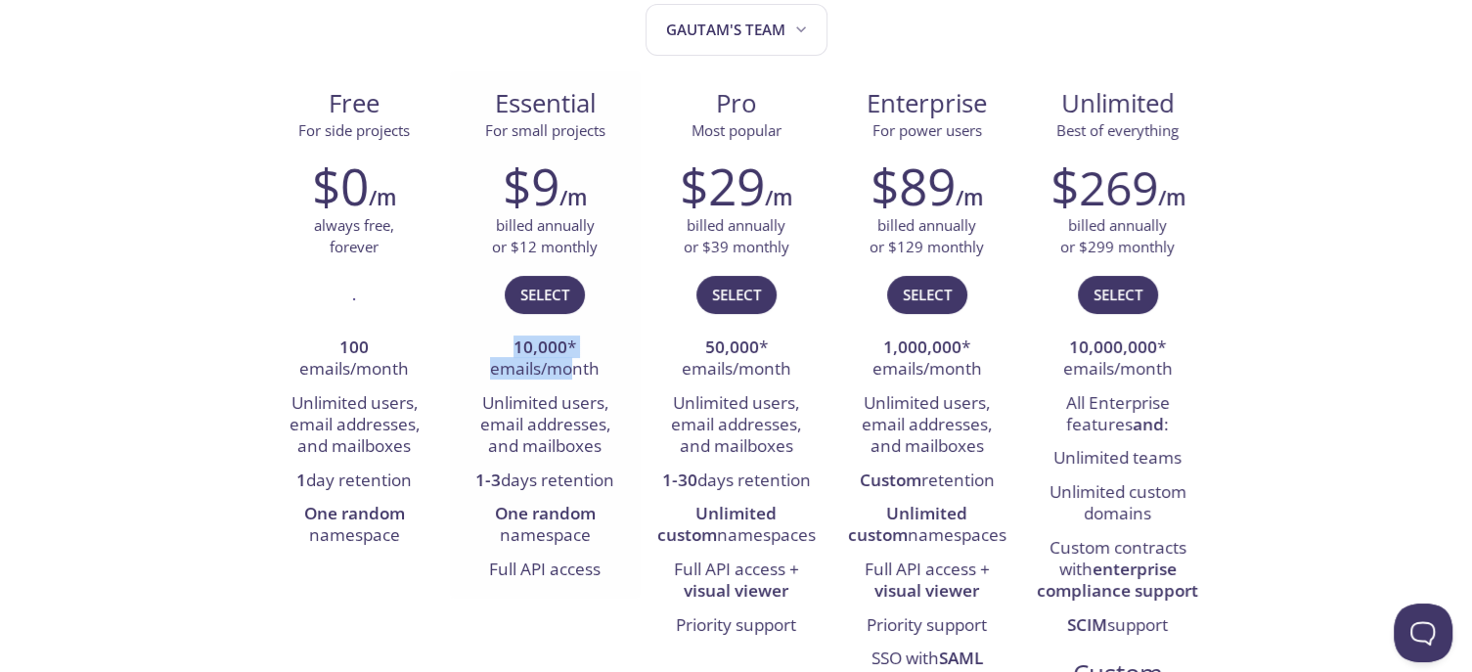
drag, startPoint x: 502, startPoint y: 347, endPoint x: 570, endPoint y: 382, distance: 77.0
click at [570, 382] on li "10,000 * emails/month" at bounding box center [544, 359] width 161 height 56
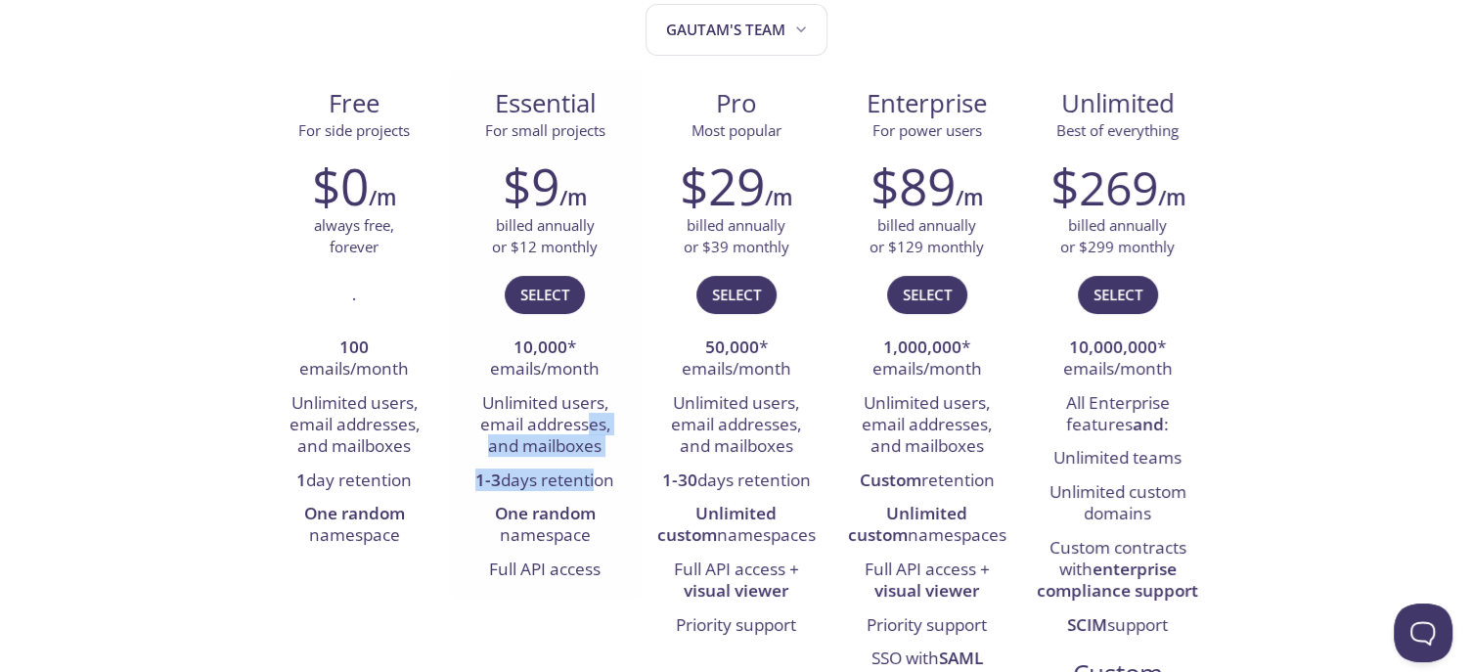
drag, startPoint x: 586, startPoint y: 419, endPoint x: 589, endPoint y: 476, distance: 56.8
click at [589, 476] on ul "10,000 * emails/month Unlimited users, email addresses, and mailboxes 1-3 days …" at bounding box center [544, 458] width 161 height 255
click at [618, 473] on li "1-3 days retention" at bounding box center [544, 480] width 161 height 33
drag, startPoint x: 618, startPoint y: 495, endPoint x: 583, endPoint y: 560, distance: 74.4
click at [583, 560] on ul "10,000 * emails/month Unlimited users, email addresses, and mailboxes 1-3 days …" at bounding box center [544, 458] width 161 height 255
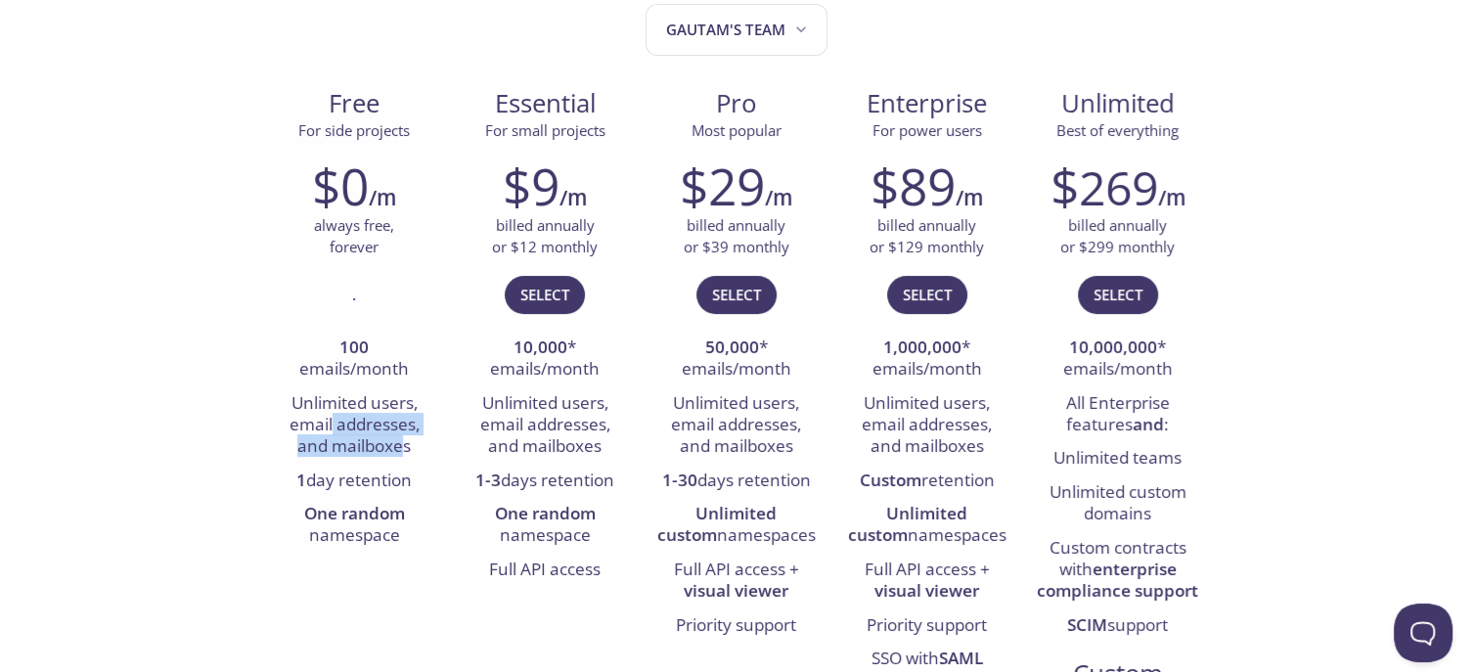
drag, startPoint x: 329, startPoint y: 415, endPoint x: 405, endPoint y: 449, distance: 83.6
click at [405, 449] on li "Unlimited users, email addresses, and mailboxes" at bounding box center [354, 425] width 161 height 77
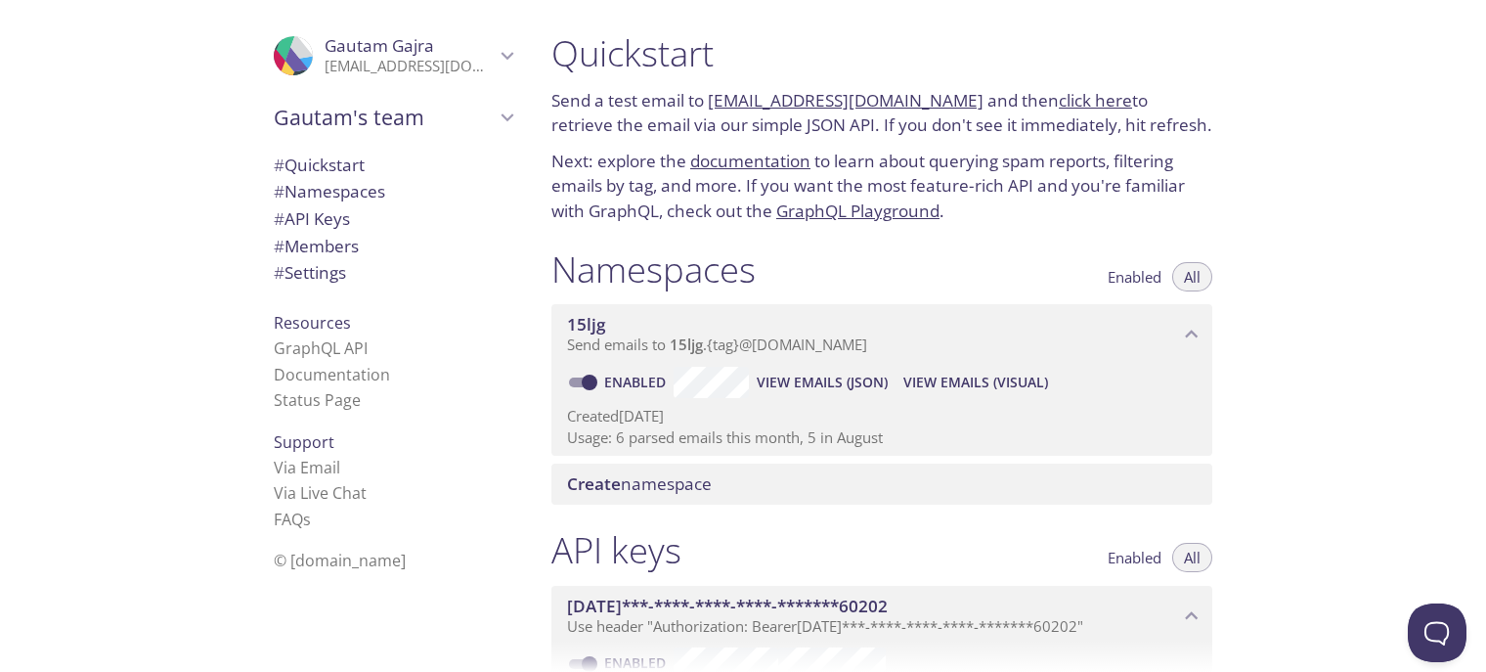
scroll to position [61, 0]
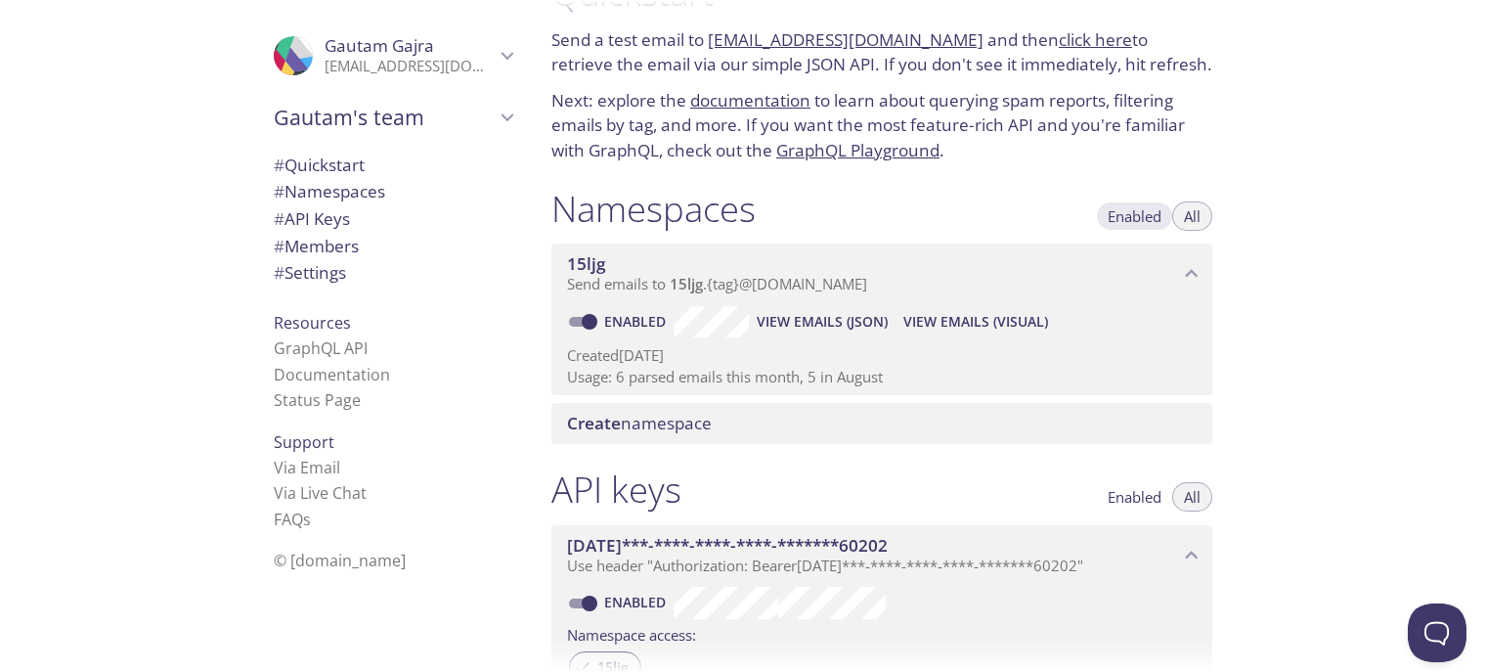
click at [1134, 226] on button "Enabled" at bounding box center [1134, 215] width 77 height 29
click at [1198, 216] on span "All" at bounding box center [1192, 216] width 17 height 0
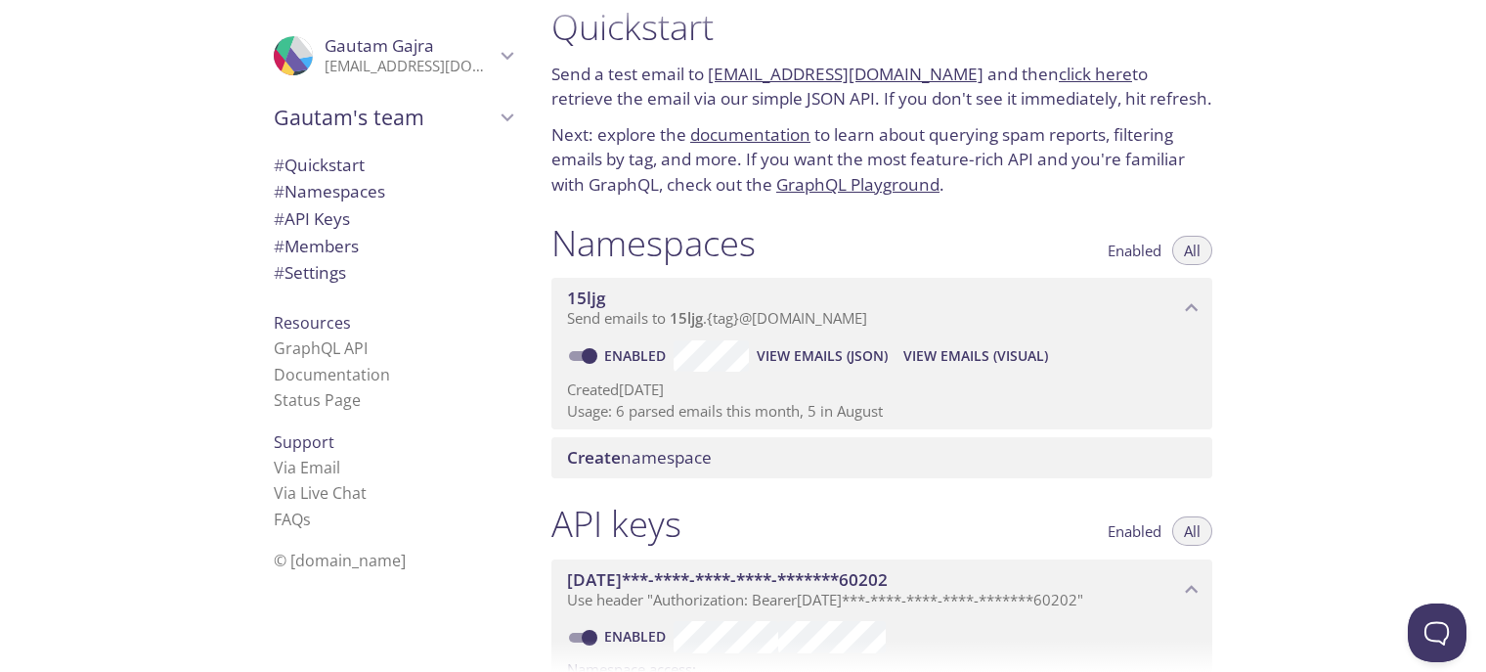
scroll to position [0, 0]
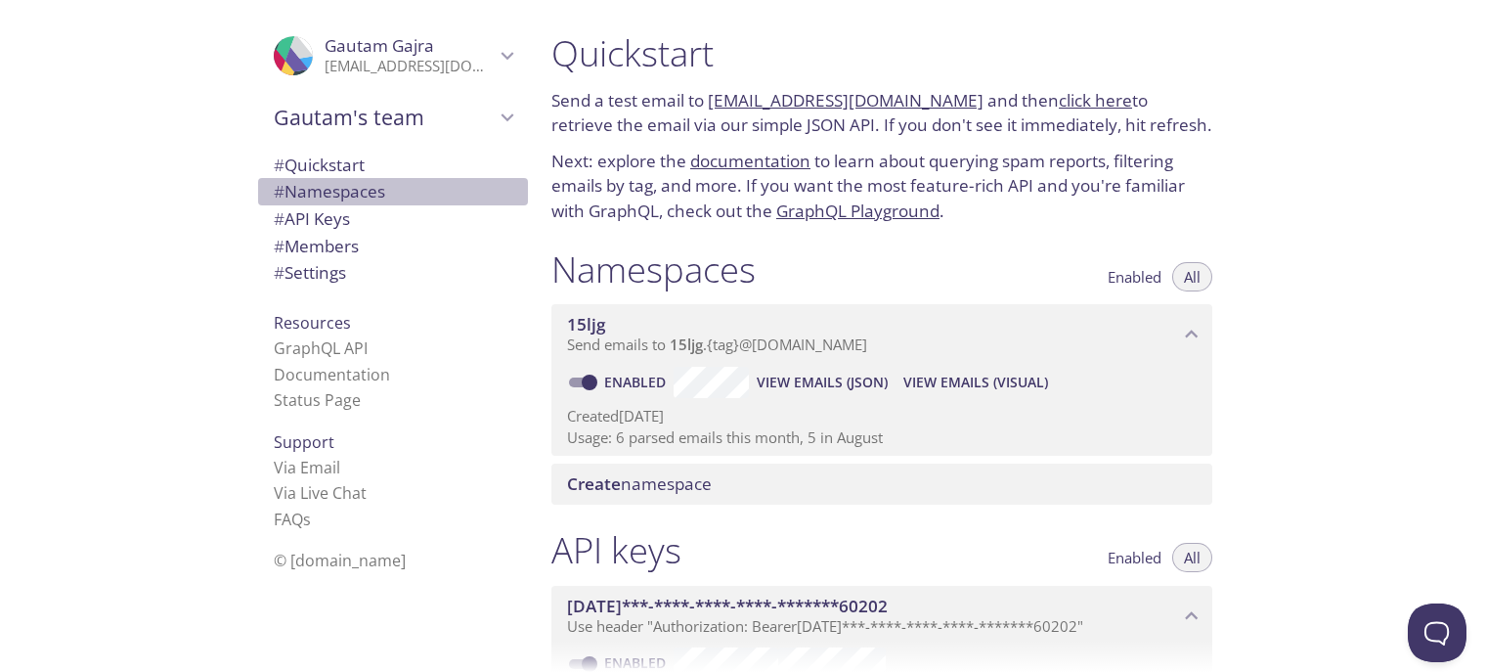
click at [330, 203] on span "# Namespaces" at bounding box center [393, 191] width 239 height 25
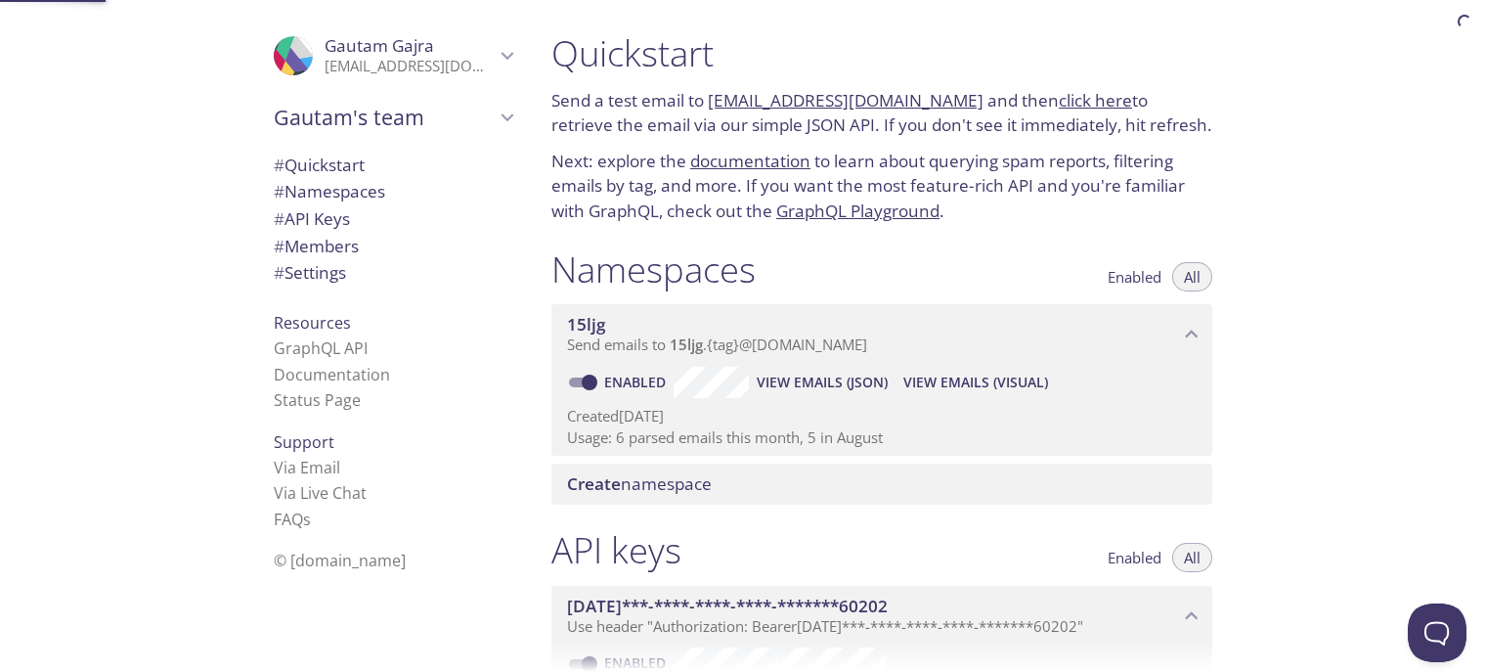
scroll to position [1, 0]
click at [332, 171] on span "# Quickstart" at bounding box center [319, 165] width 91 height 22
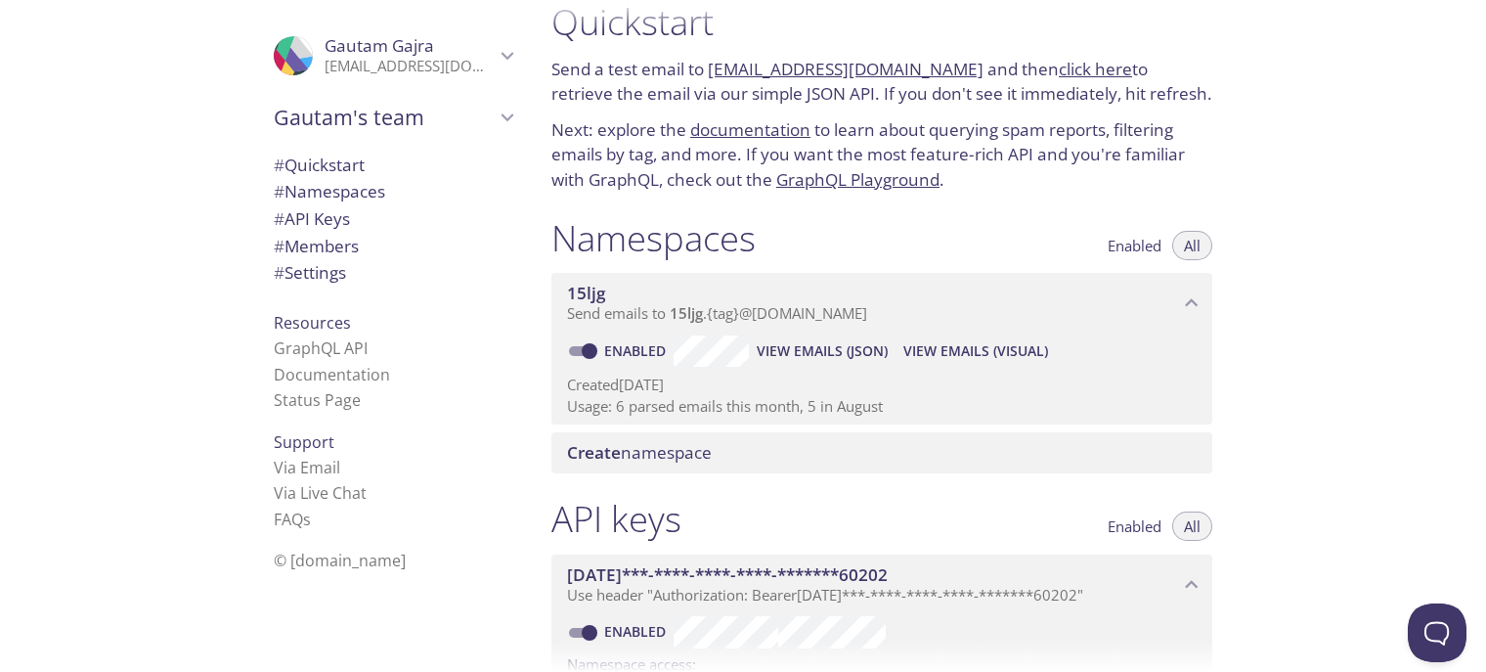
click at [773, 126] on link "documentation" at bounding box center [750, 129] width 120 height 22
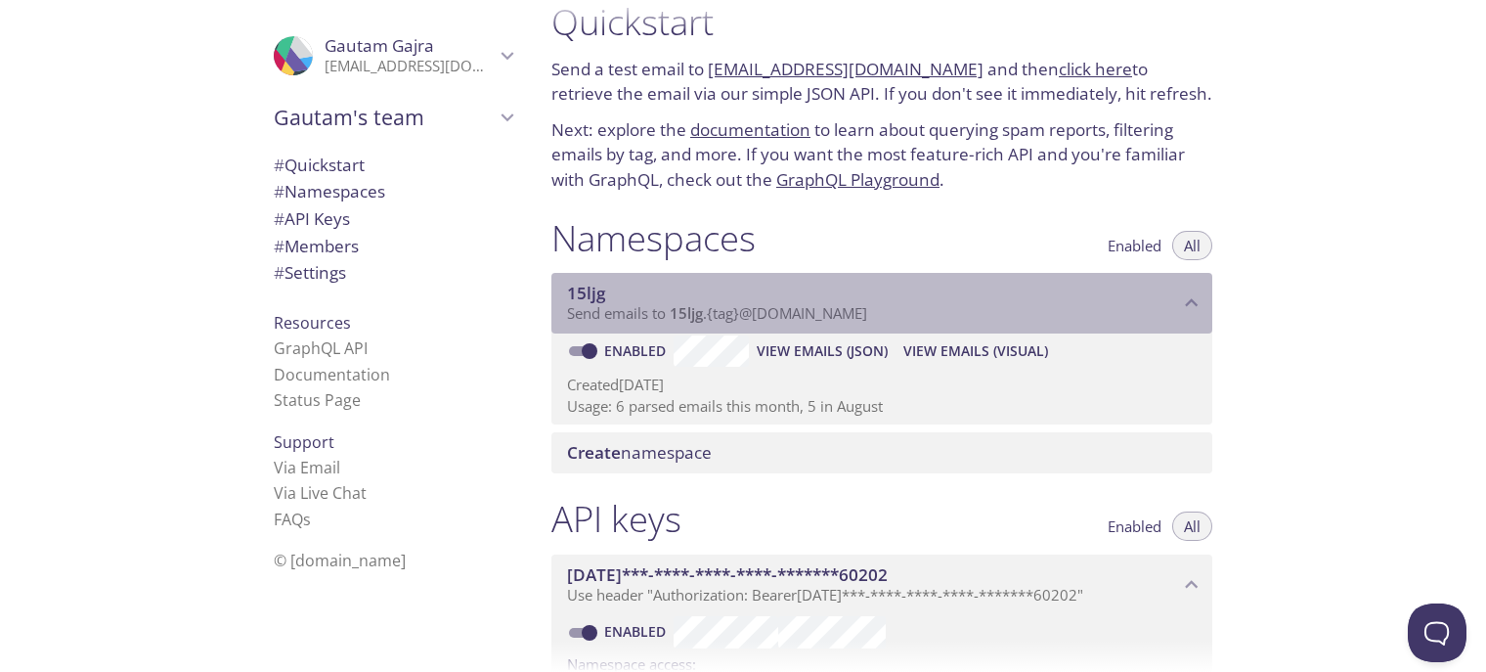
click at [1184, 314] on icon "15ljg namespace" at bounding box center [1191, 302] width 25 height 25
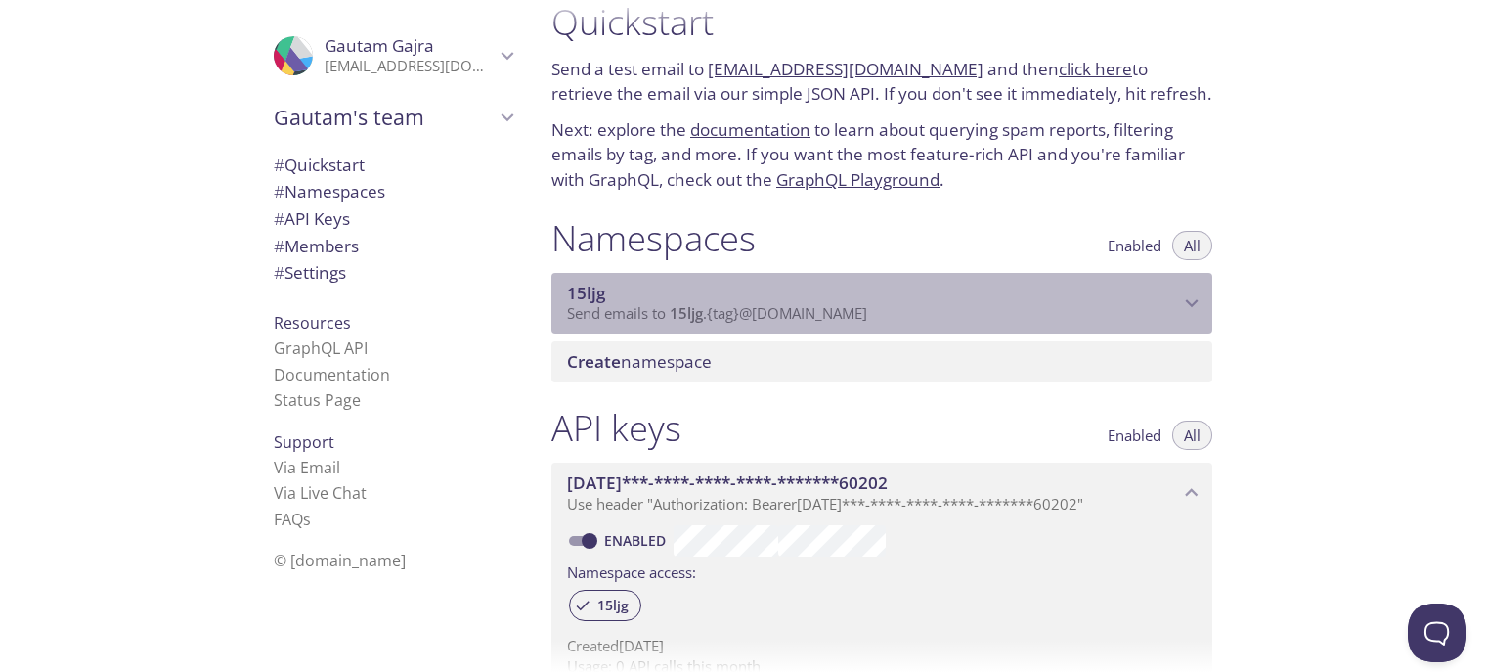
click at [1184, 314] on icon "15ljg namespace" at bounding box center [1191, 302] width 25 height 25
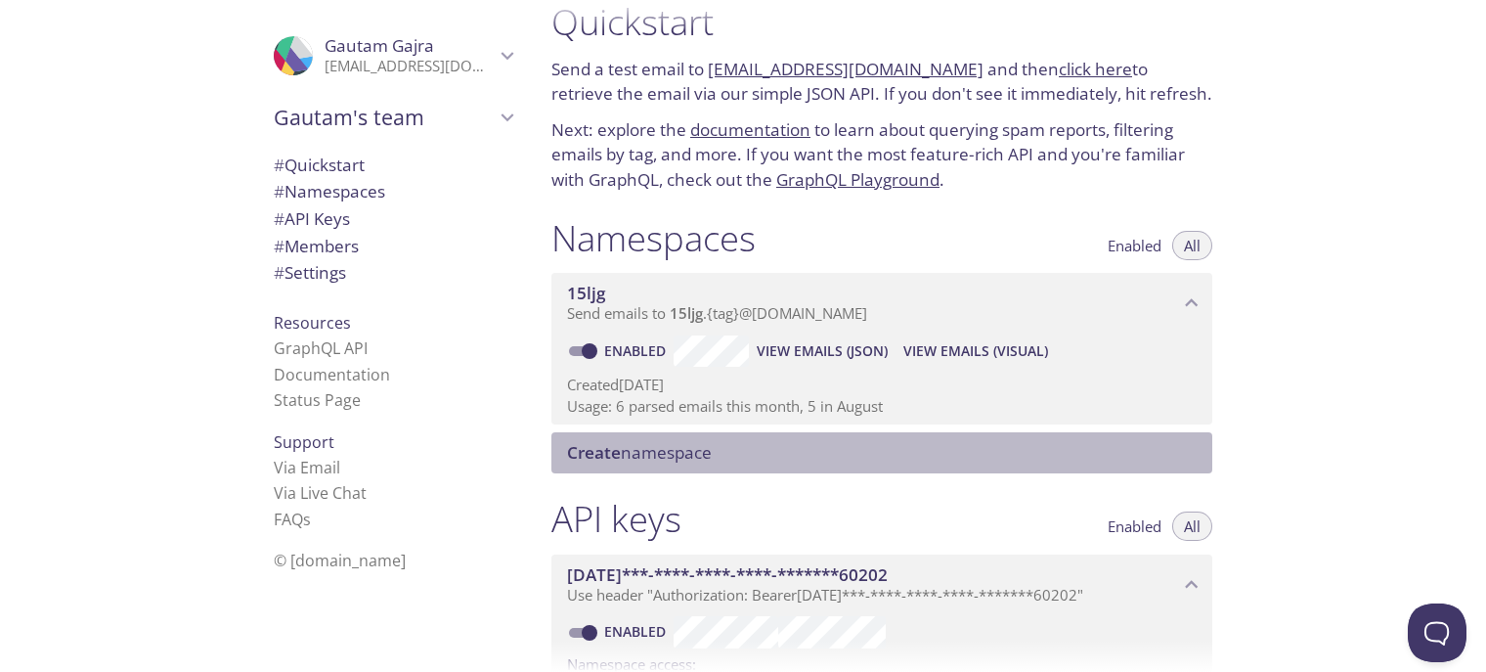
click at [948, 454] on span "Create namespace" at bounding box center [886, 453] width 638 height 22
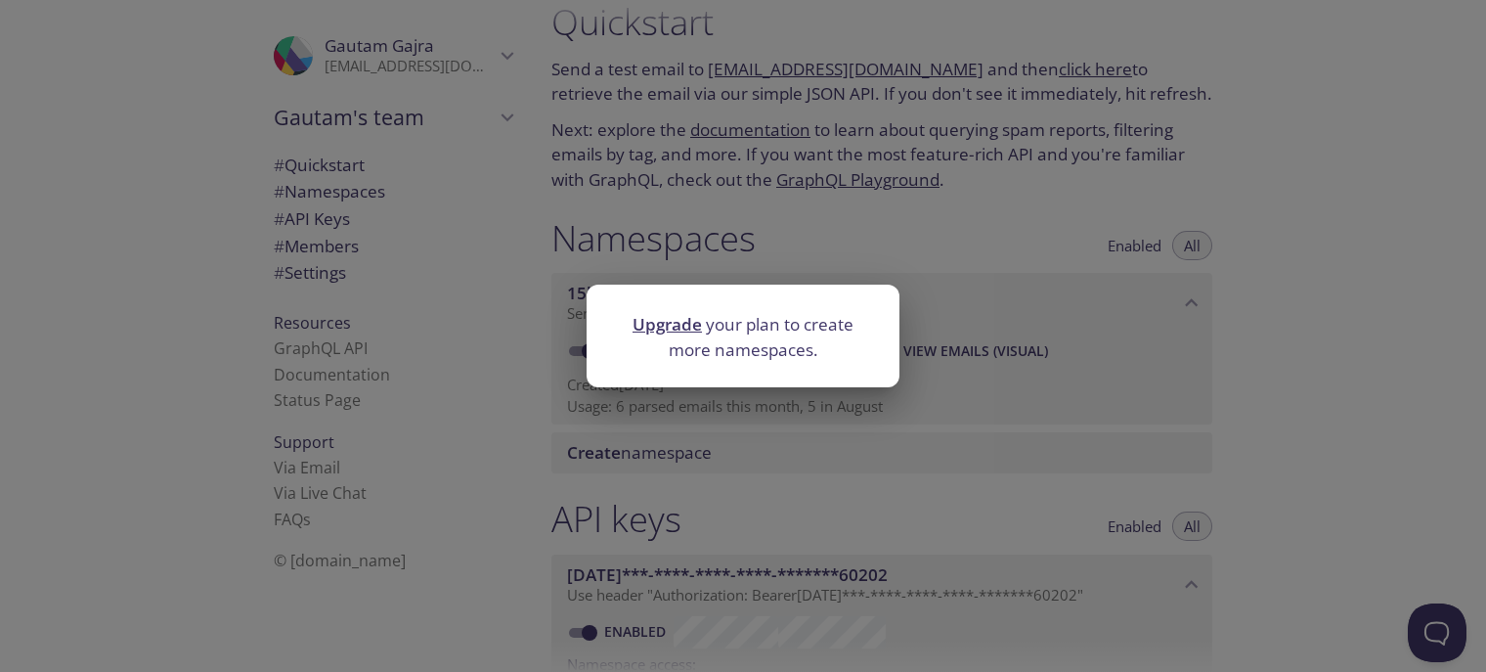
click at [976, 238] on div "Upgrade your plan to create more namespaces." at bounding box center [743, 336] width 1486 height 672
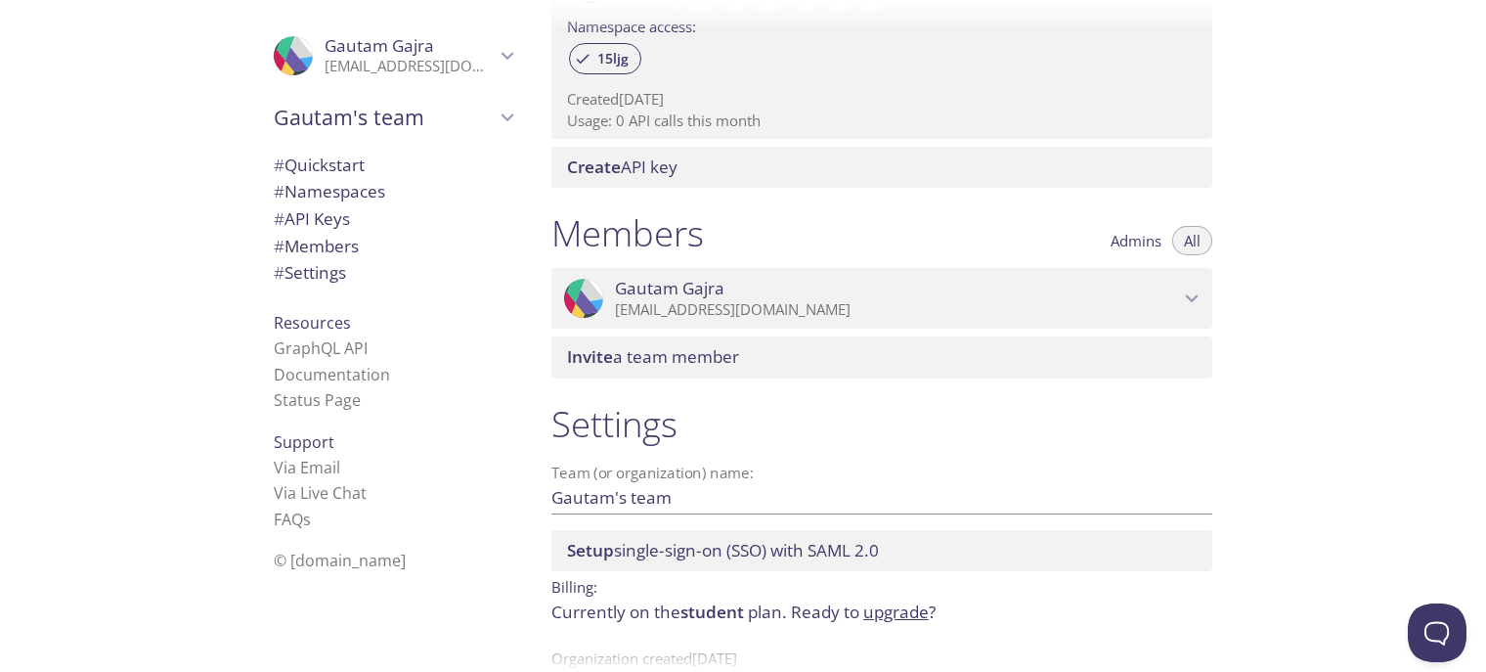
scroll to position [673, 0]
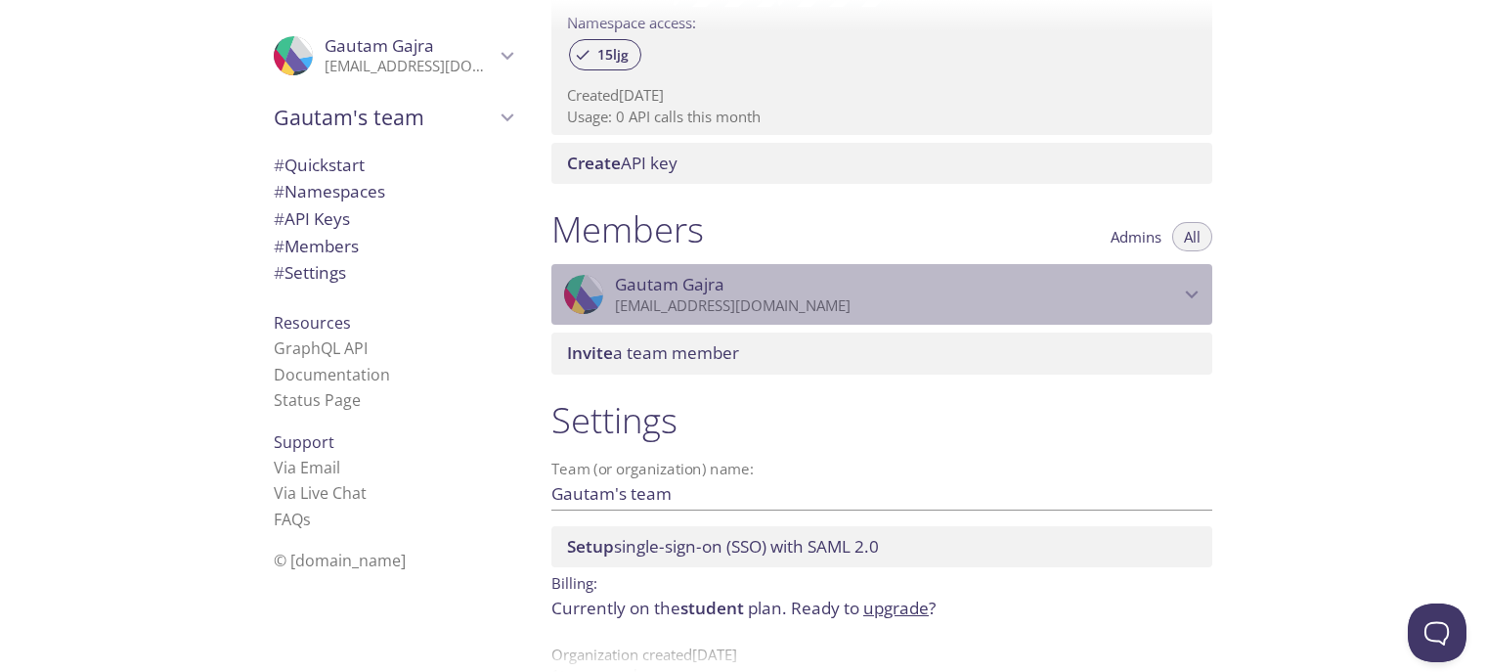
click at [668, 315] on p "[EMAIL_ADDRESS][DOMAIN_NAME]" at bounding box center [897, 306] width 564 height 20
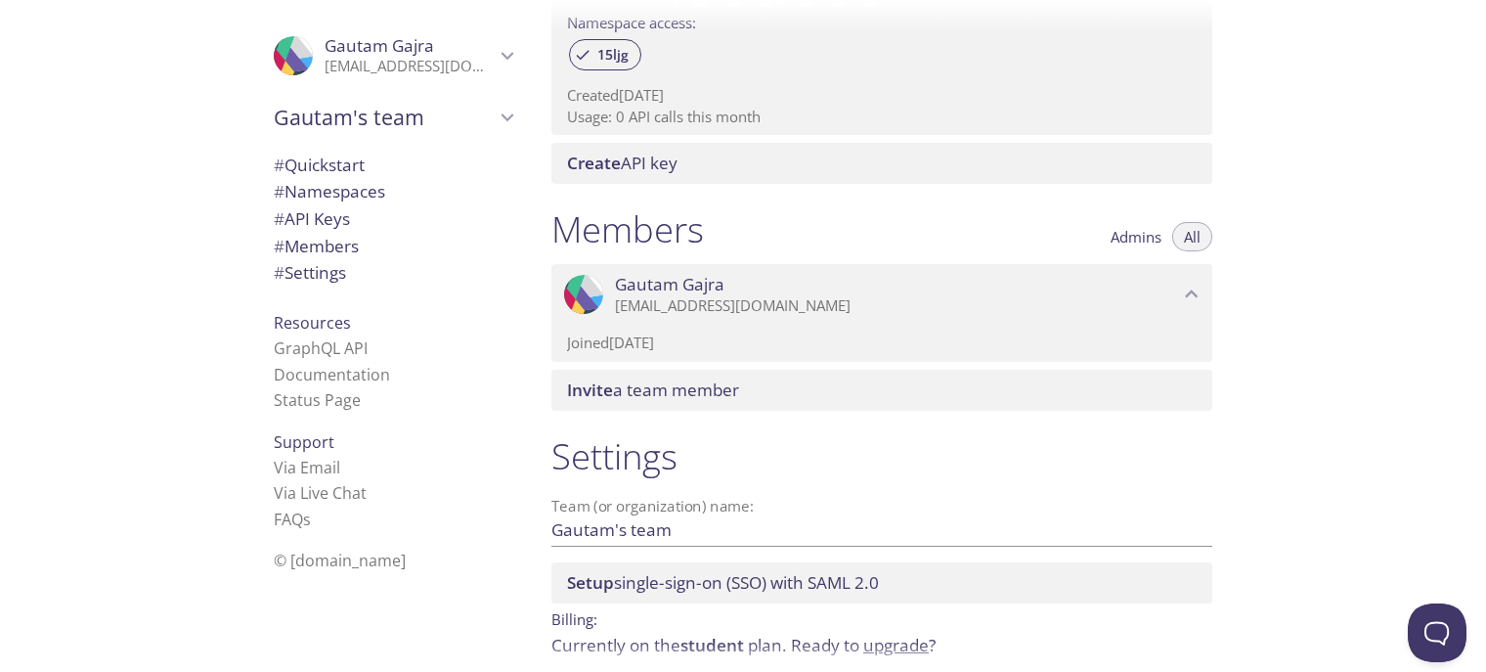
scroll to position [755, 0]
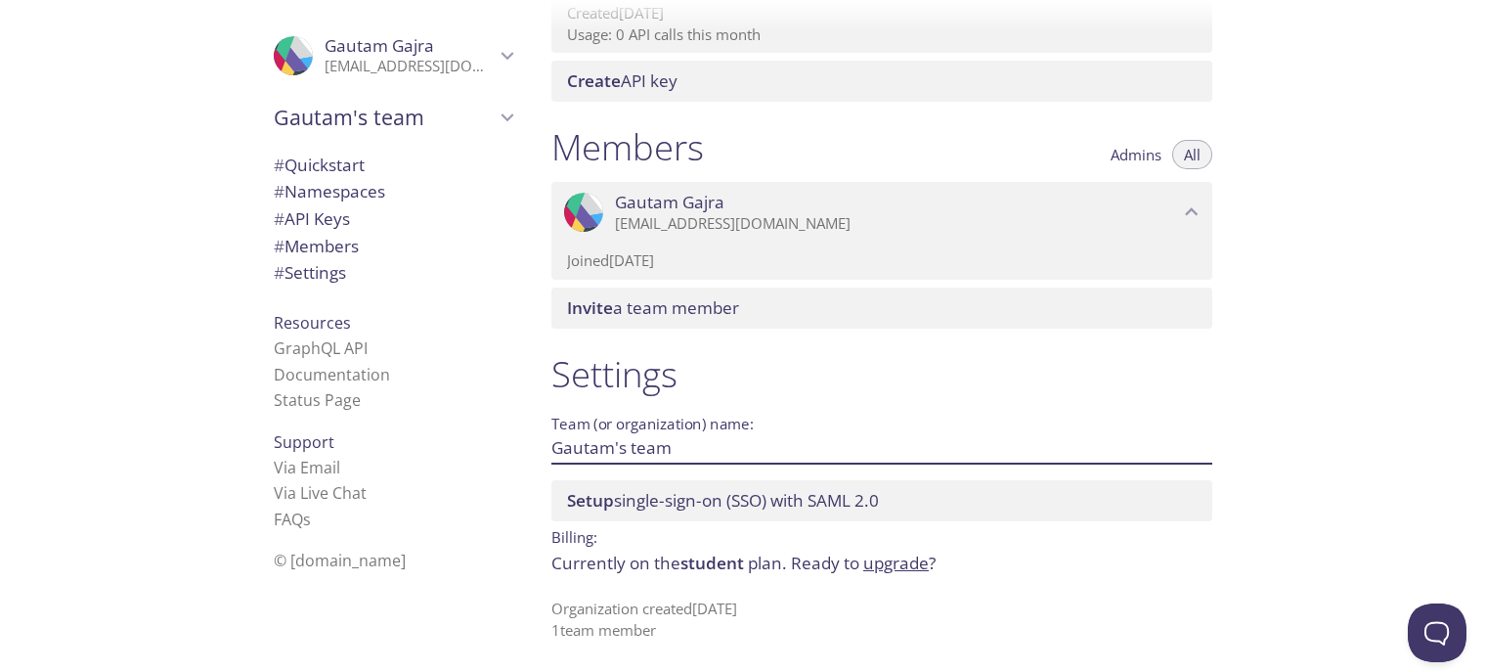
click at [634, 433] on input "Gautam's team" at bounding box center [850, 448] width 598 height 32
click at [1389, 654] on div at bounding box center [743, 655] width 1486 height 31
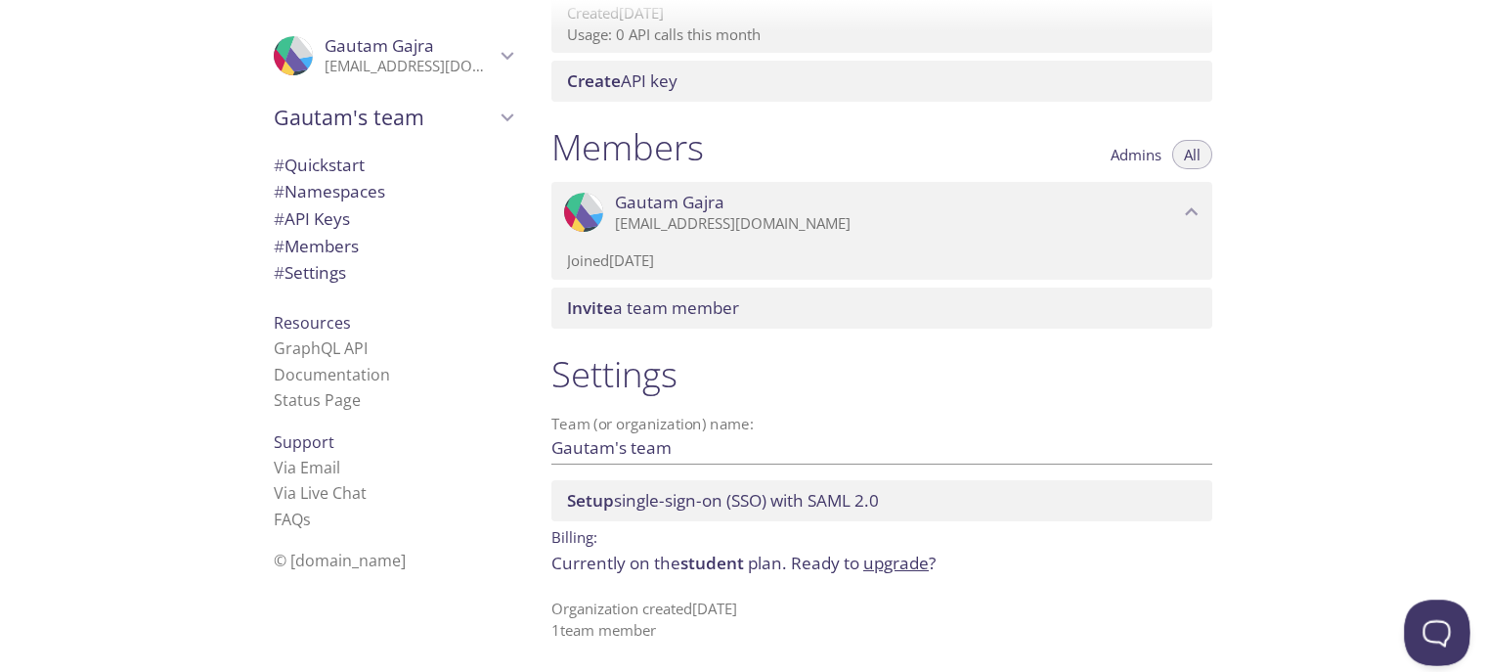
click at [1430, 611] on button "Open Beacon popover" at bounding box center [1433, 628] width 59 height 59
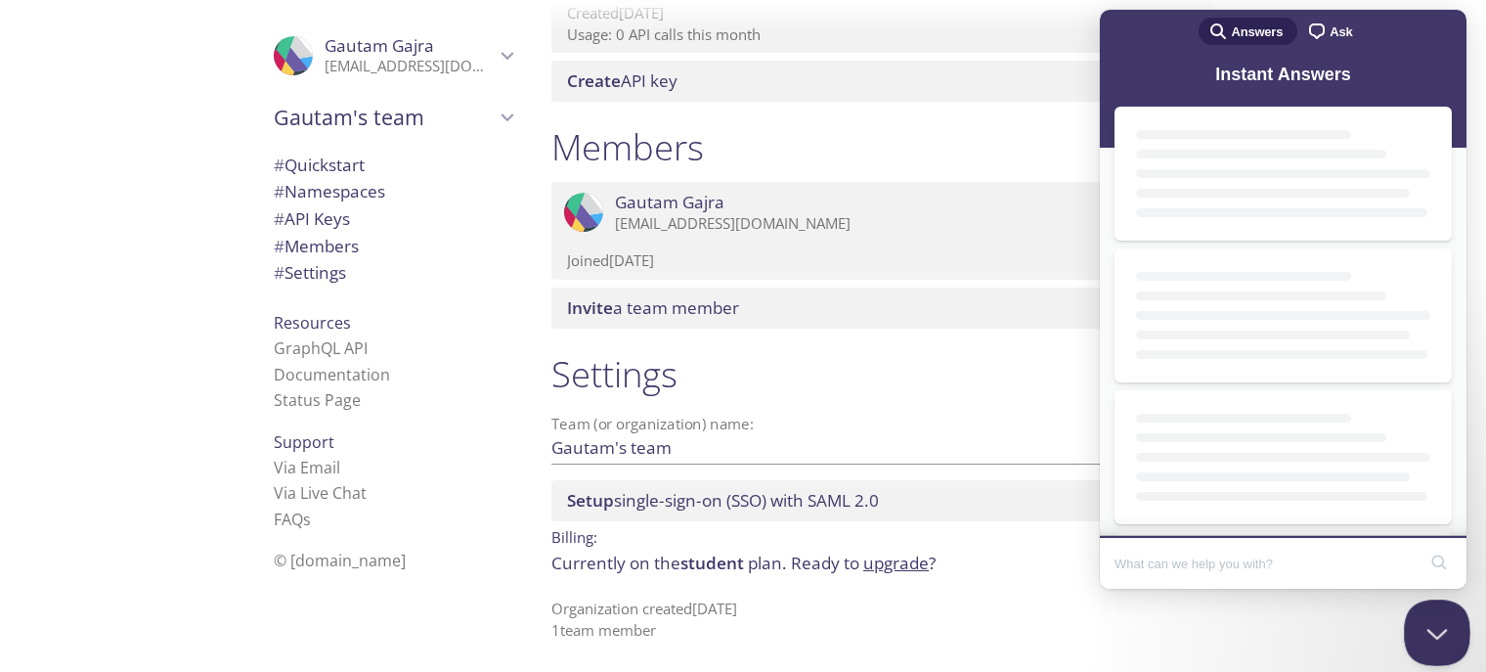
scroll to position [0, 0]
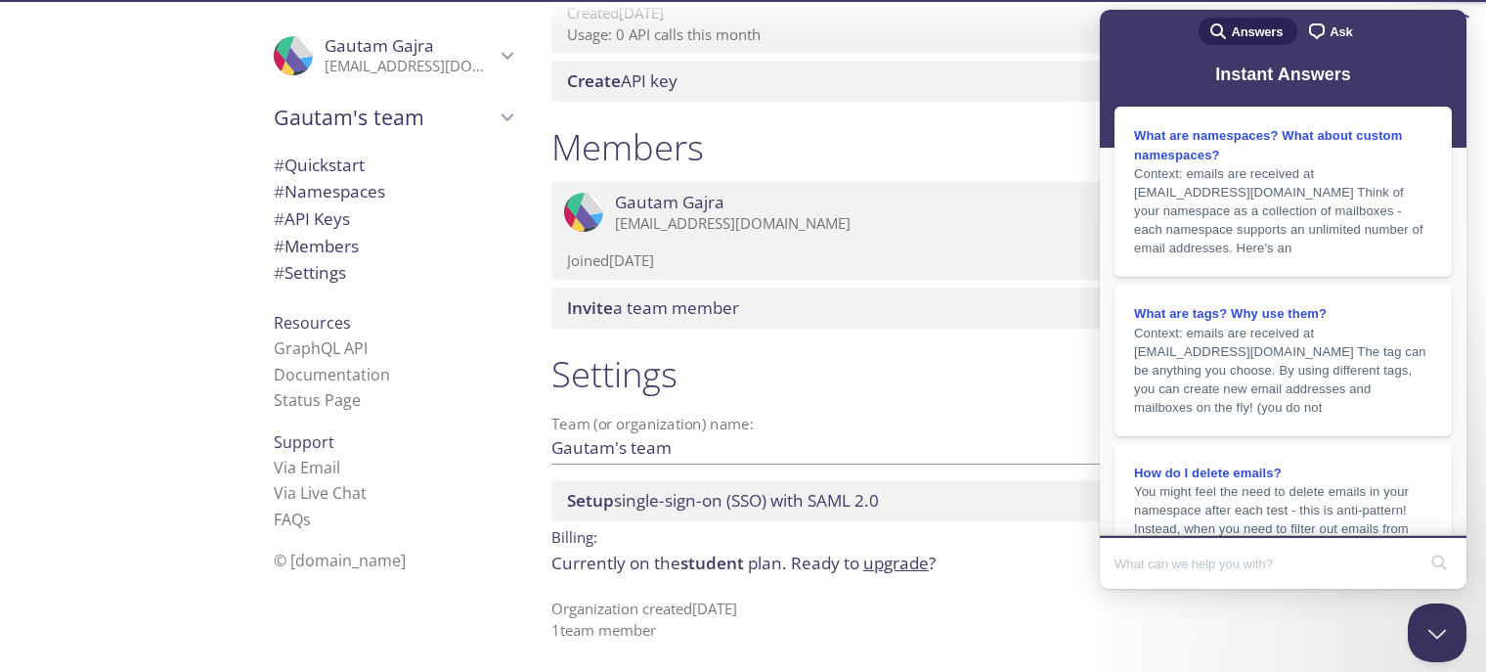
click at [1271, 573] on input "Search Doc articles" at bounding box center [1265, 563] width 301 height 41
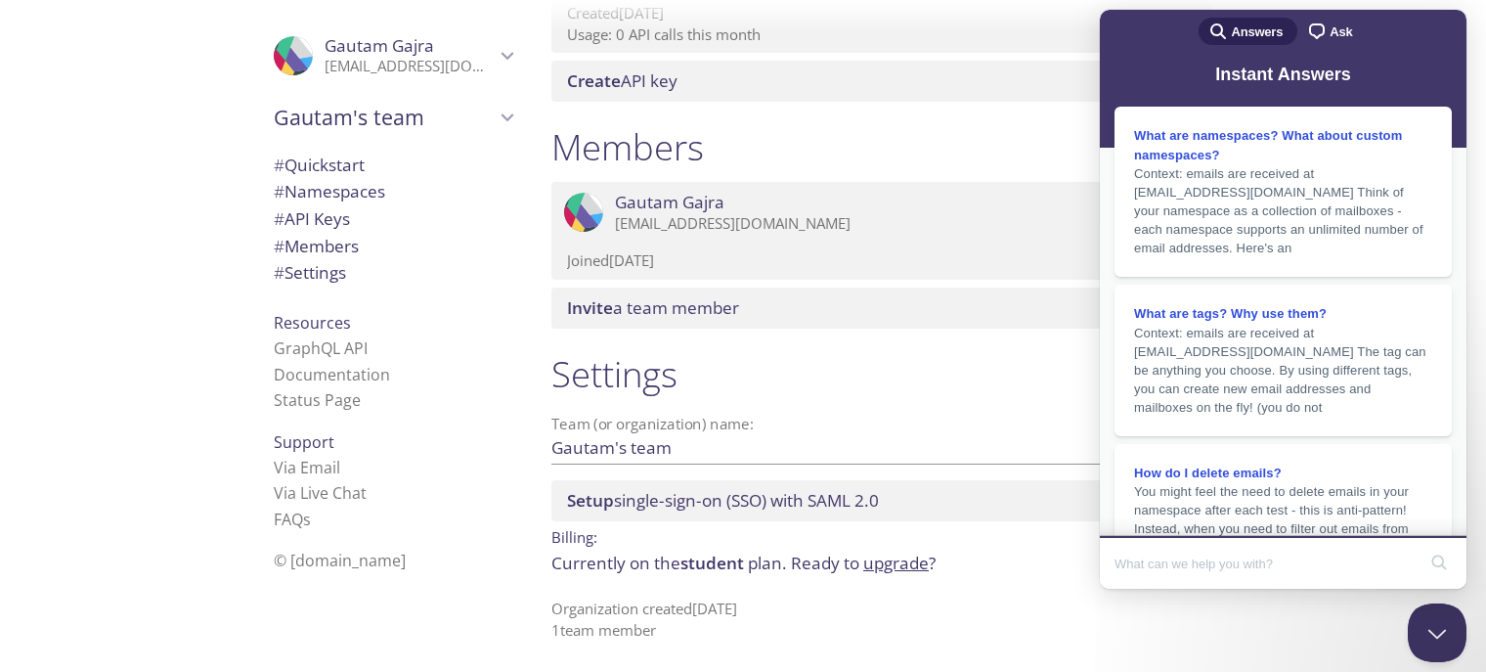
type input "m"
type input "n"
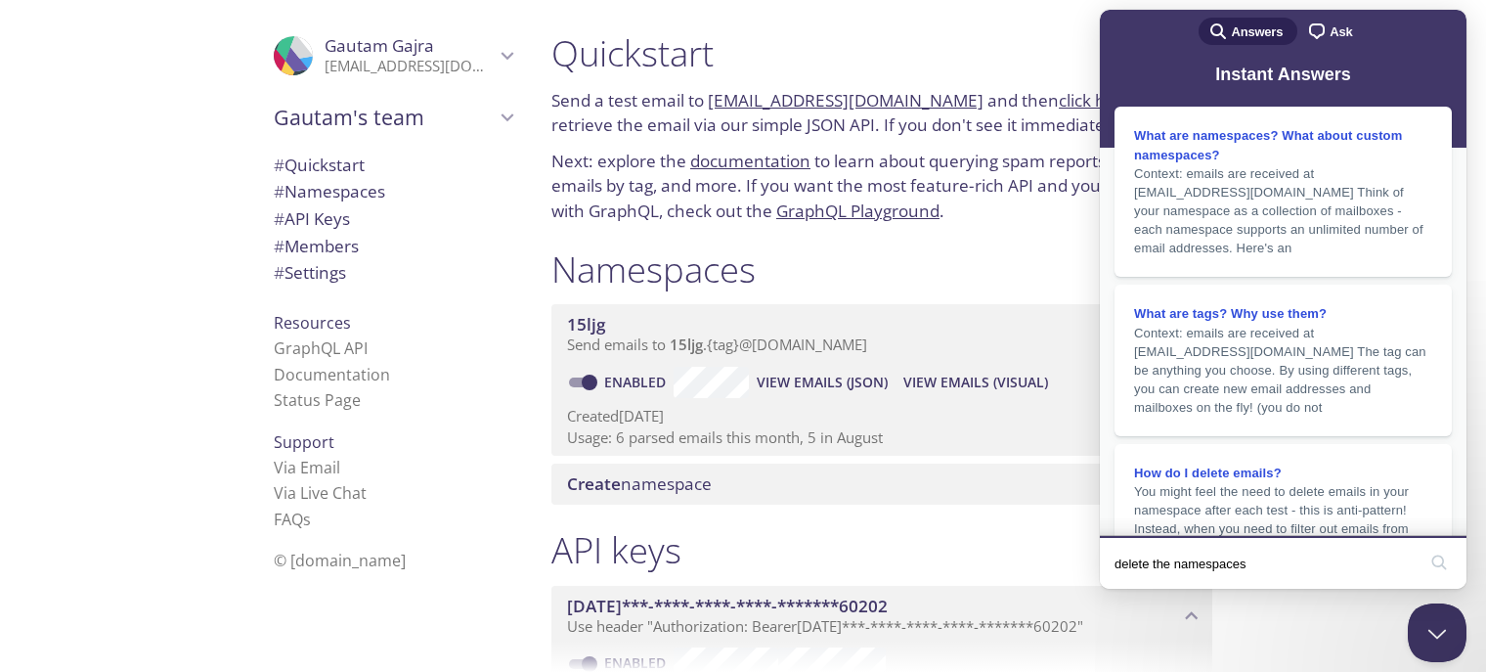
click at [1115, 568] on input "delete the namespaces" at bounding box center [1265, 563] width 301 height 41
type input "need to delete the existing namespaces"
click button "search" at bounding box center [1439, 562] width 31 height 31
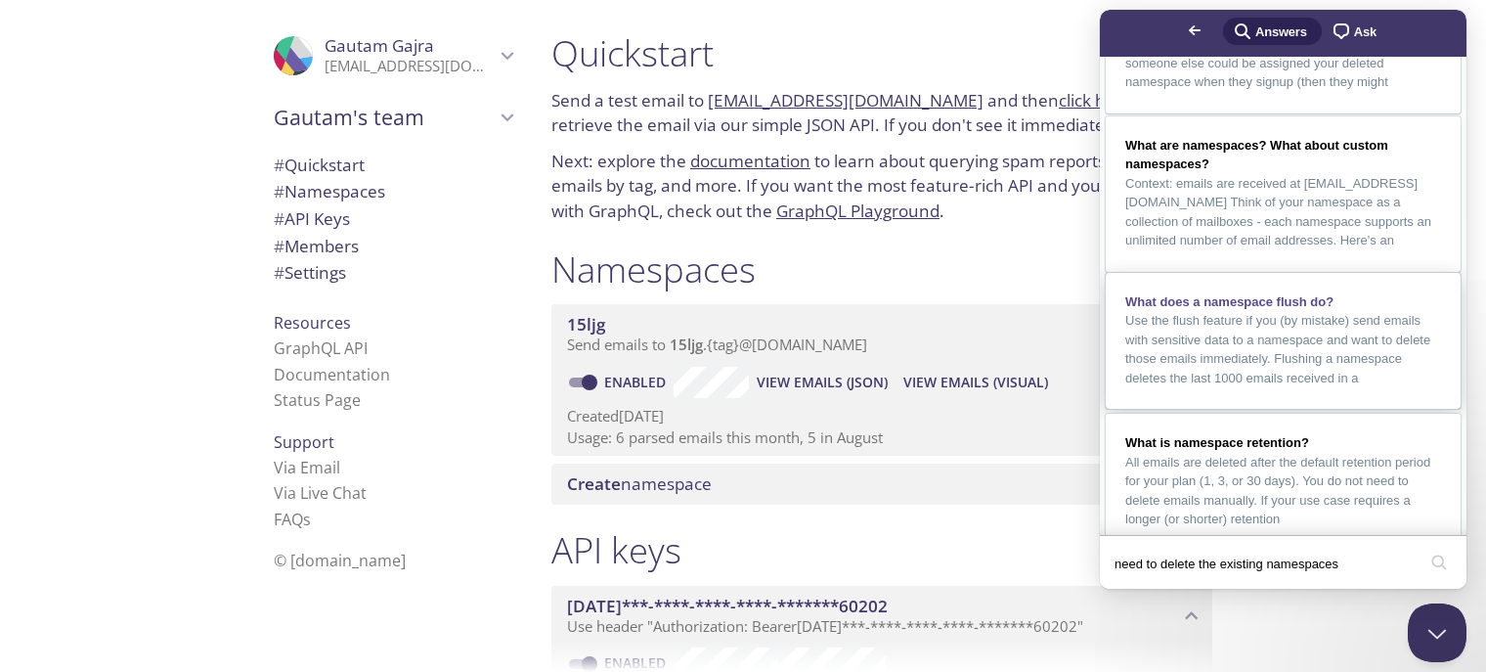
scroll to position [100, 0]
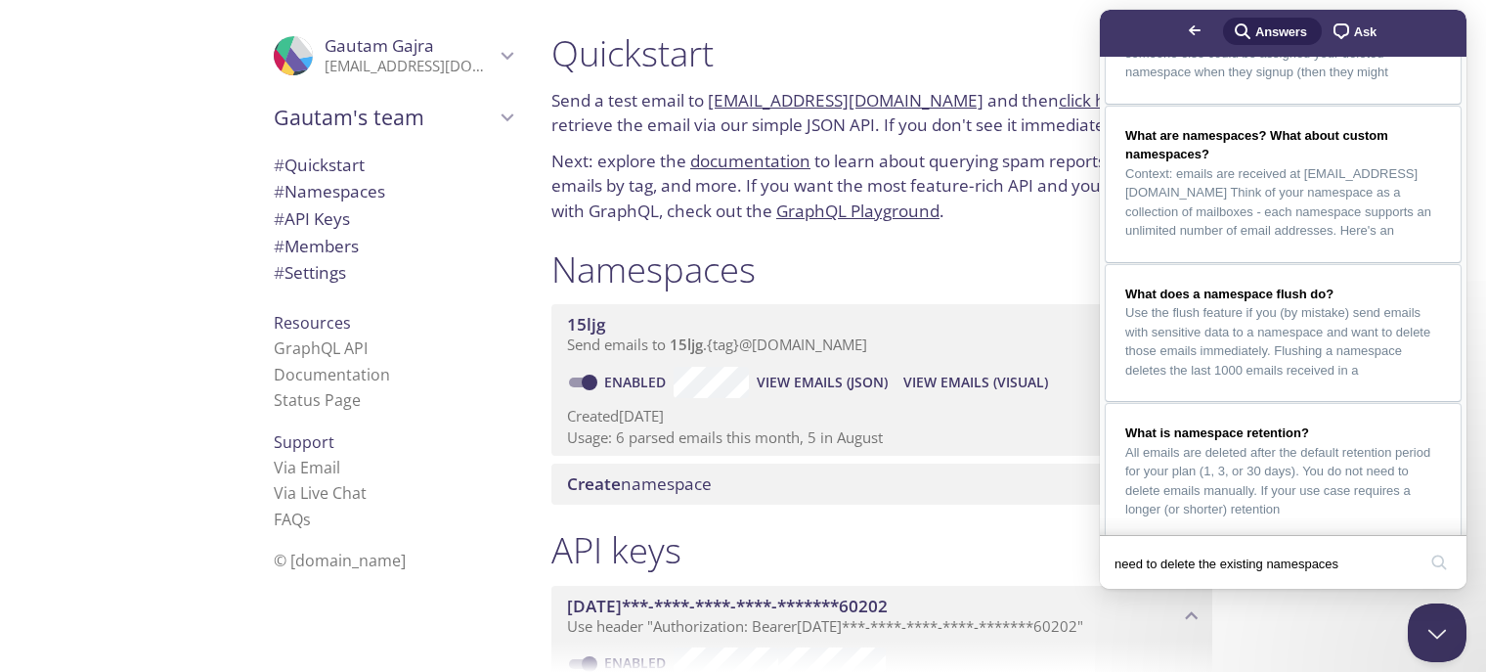
click at [1367, 549] on input "need to delete the existing namespaces" at bounding box center [1265, 563] width 301 height 41
type input "how do i create new email address"
click at [1424, 547] on button "search" at bounding box center [1439, 562] width 31 height 31
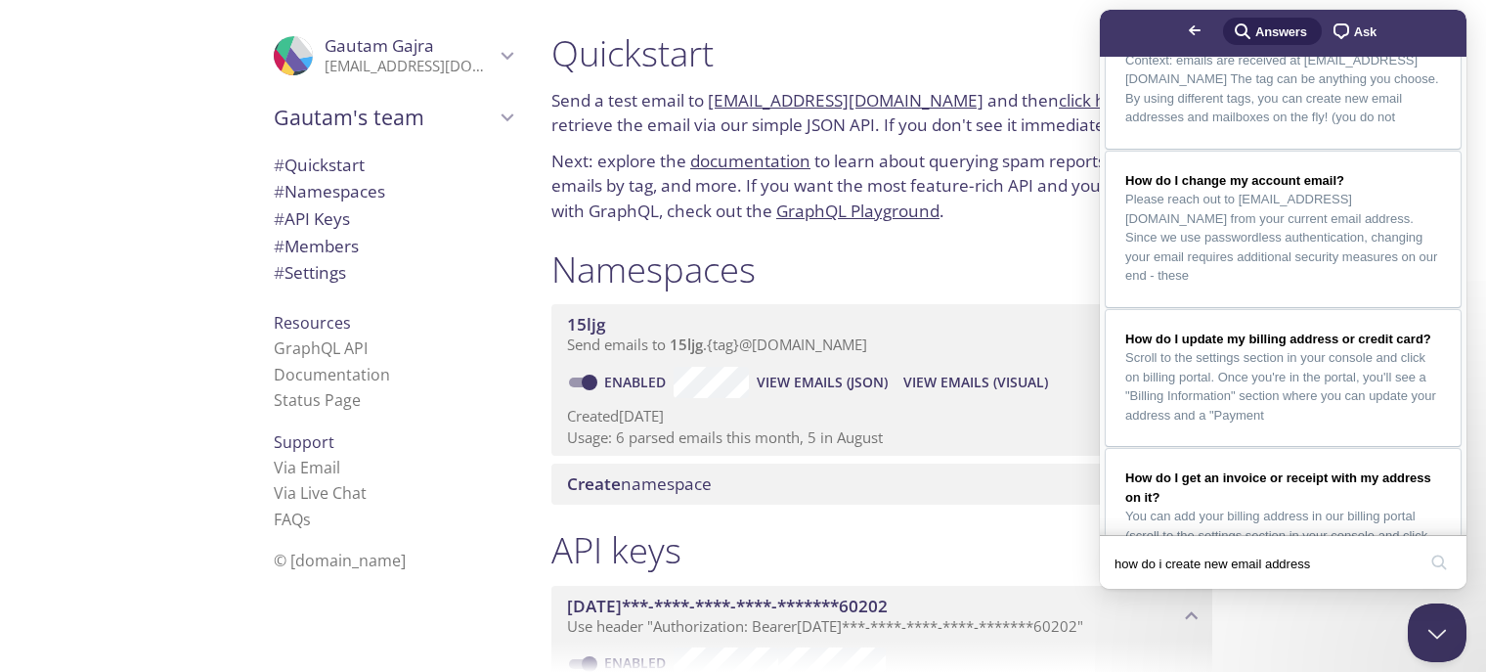
scroll to position [0, 0]
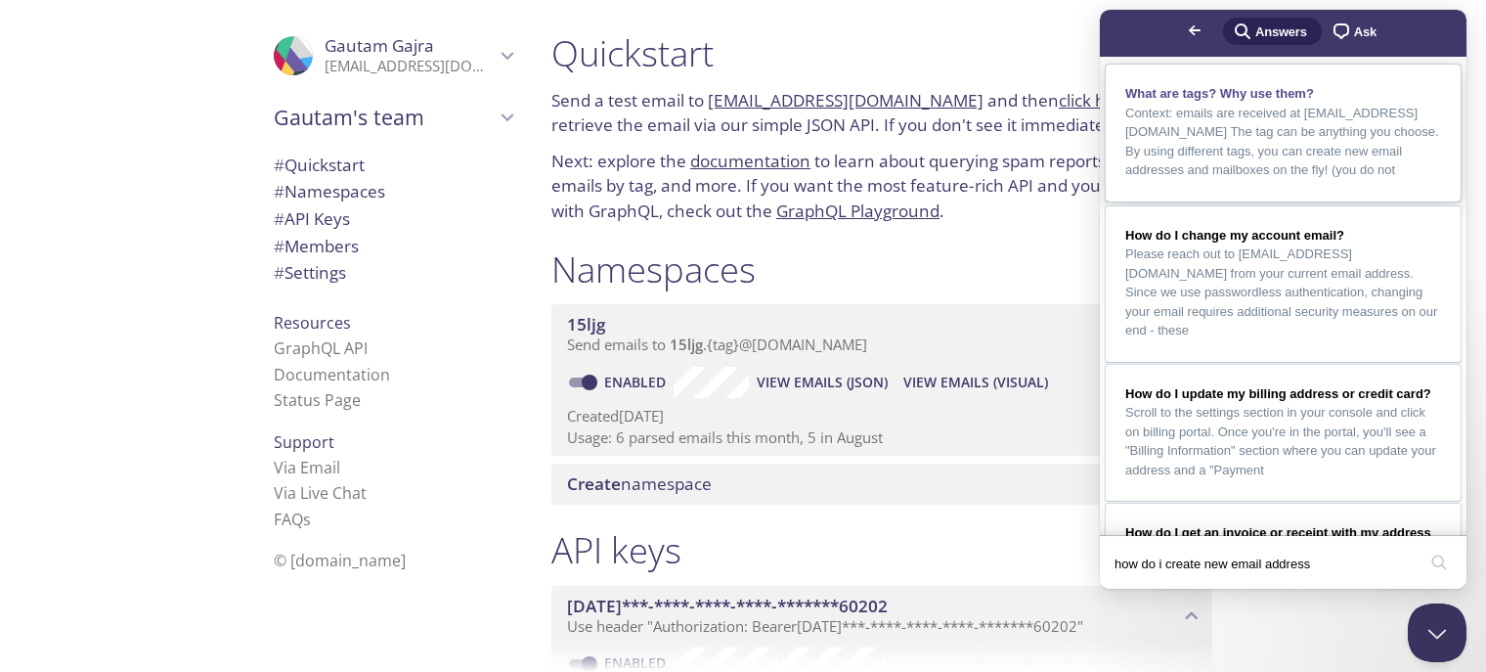
click at [1258, 178] on span "Context: emails are received at namespace.tag@inbox.testmail.app The tag can be…" at bounding box center [1282, 142] width 314 height 72
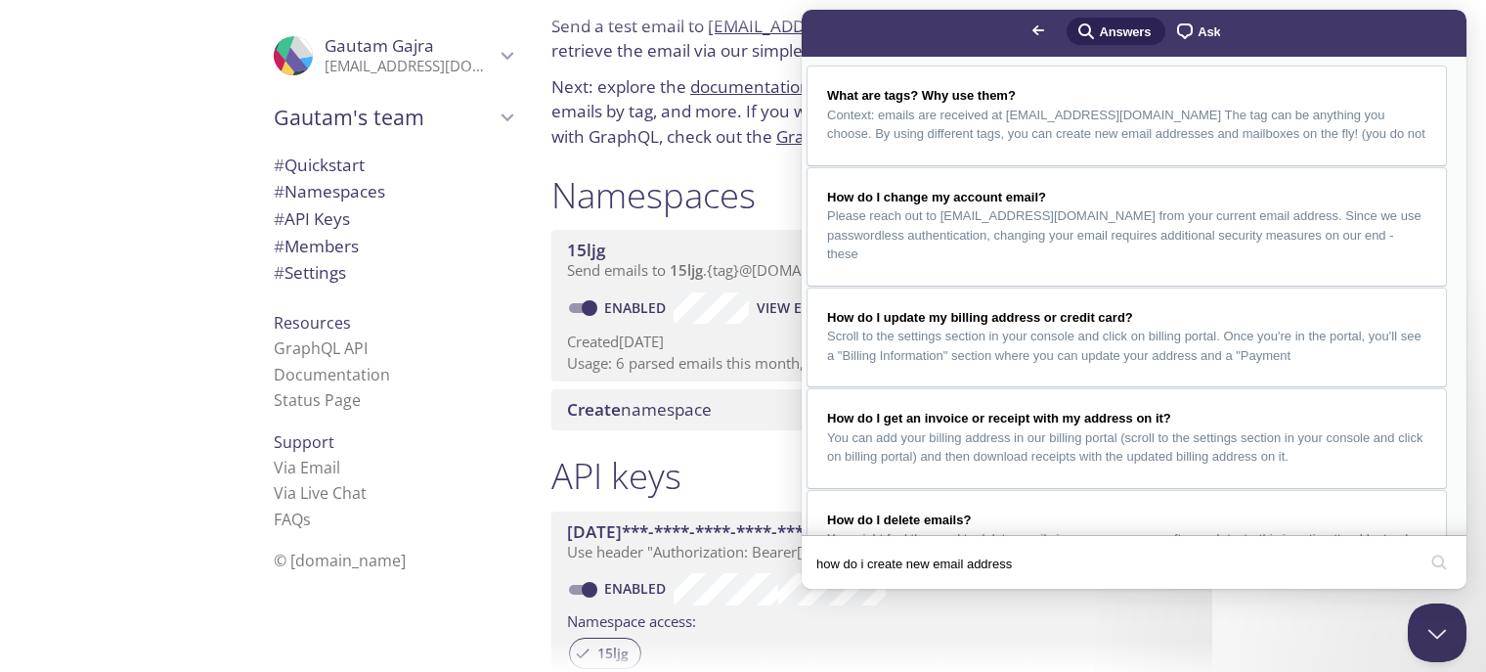
scroll to position [94, 0]
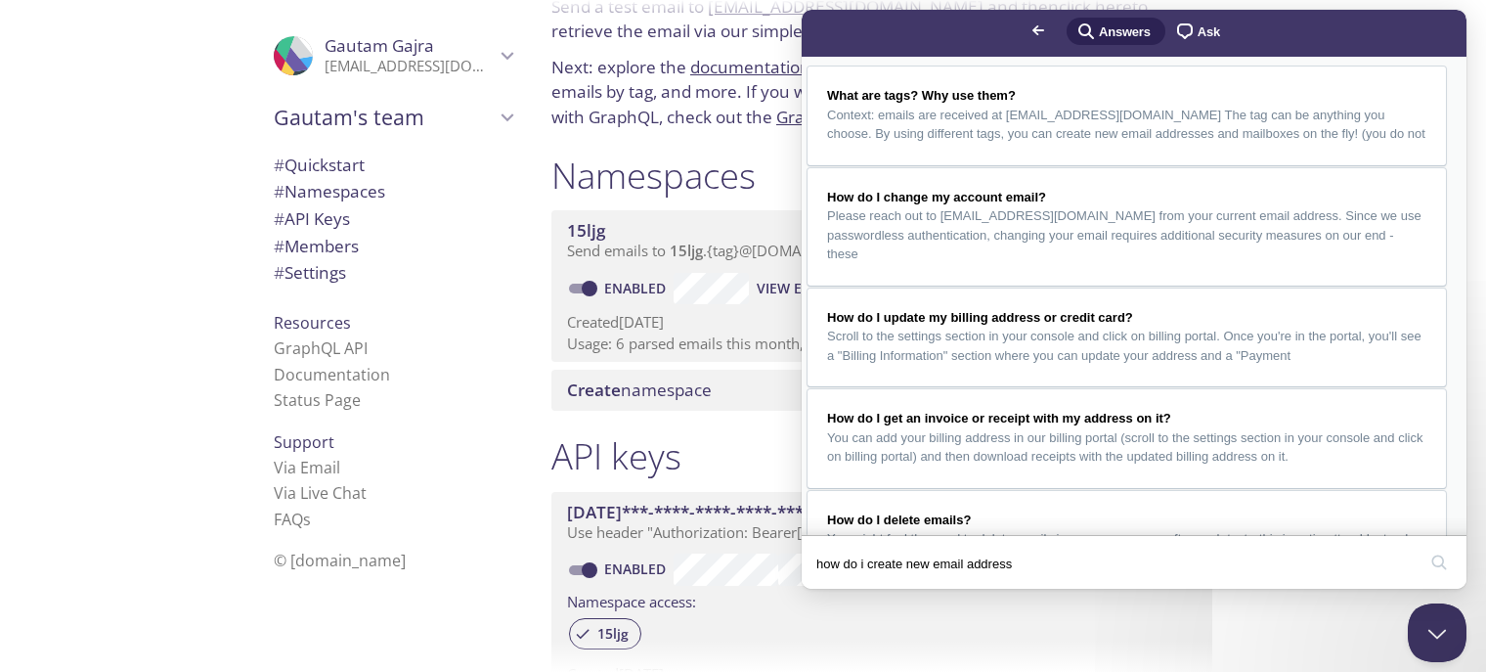
drag, startPoint x: 986, startPoint y: 305, endPoint x: 1050, endPoint y: 310, distance: 64.7
click at [1427, 623] on button "Close Beacon popover" at bounding box center [1433, 628] width 59 height 59
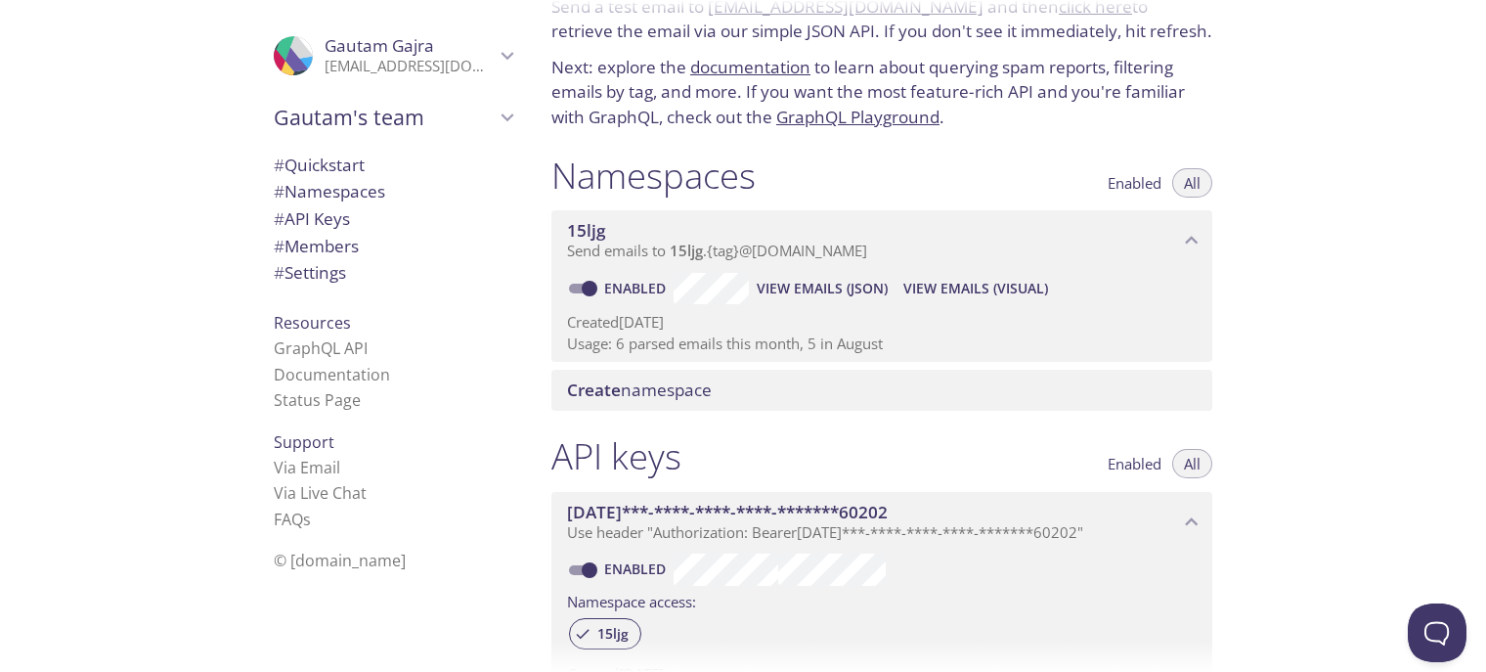
scroll to position [682, 0]
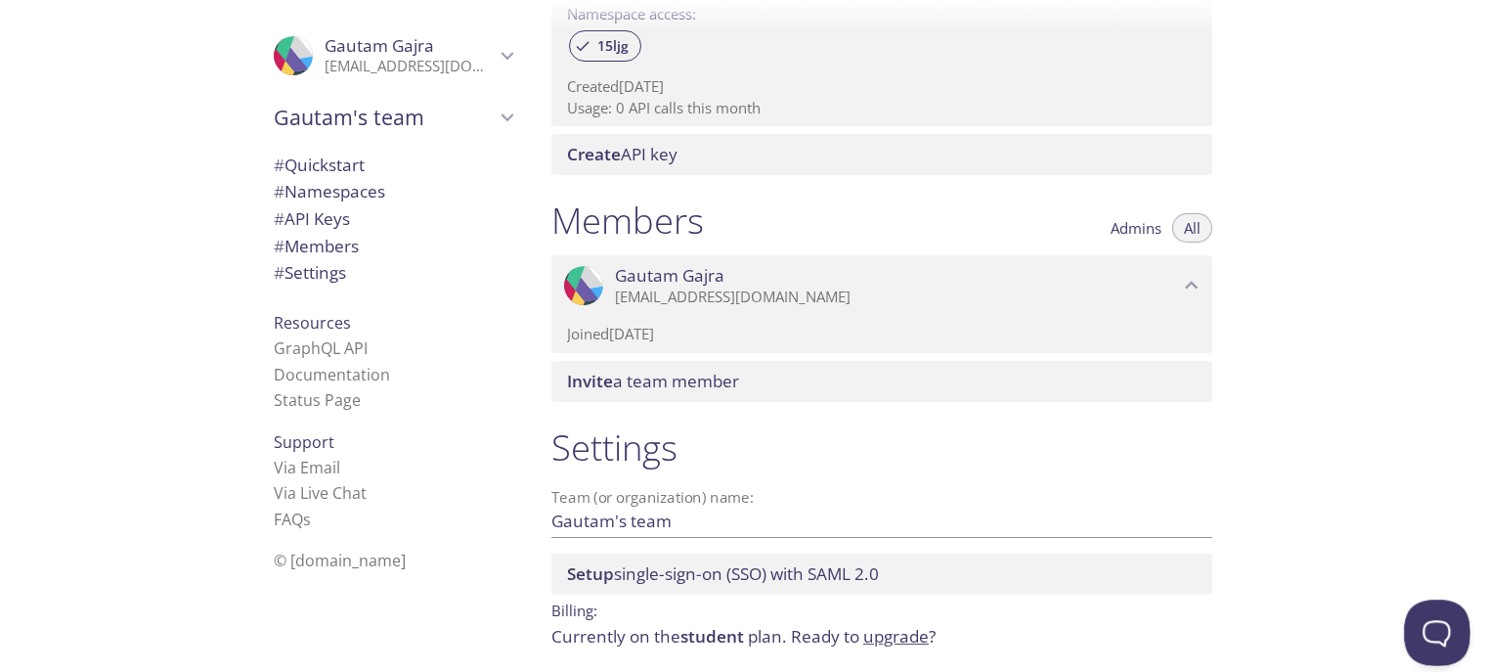
click at [1438, 620] on button "Open Beacon popover" at bounding box center [1433, 628] width 59 height 59
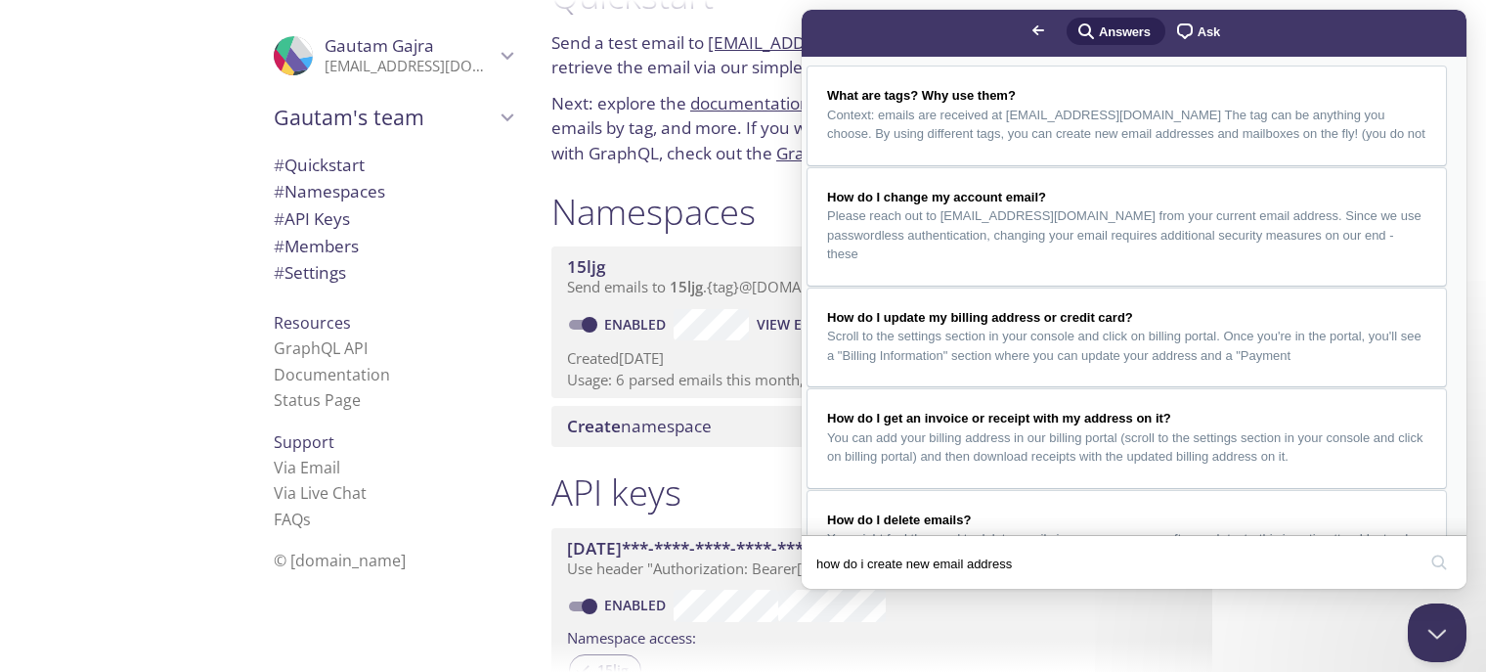
scroll to position [22, 0]
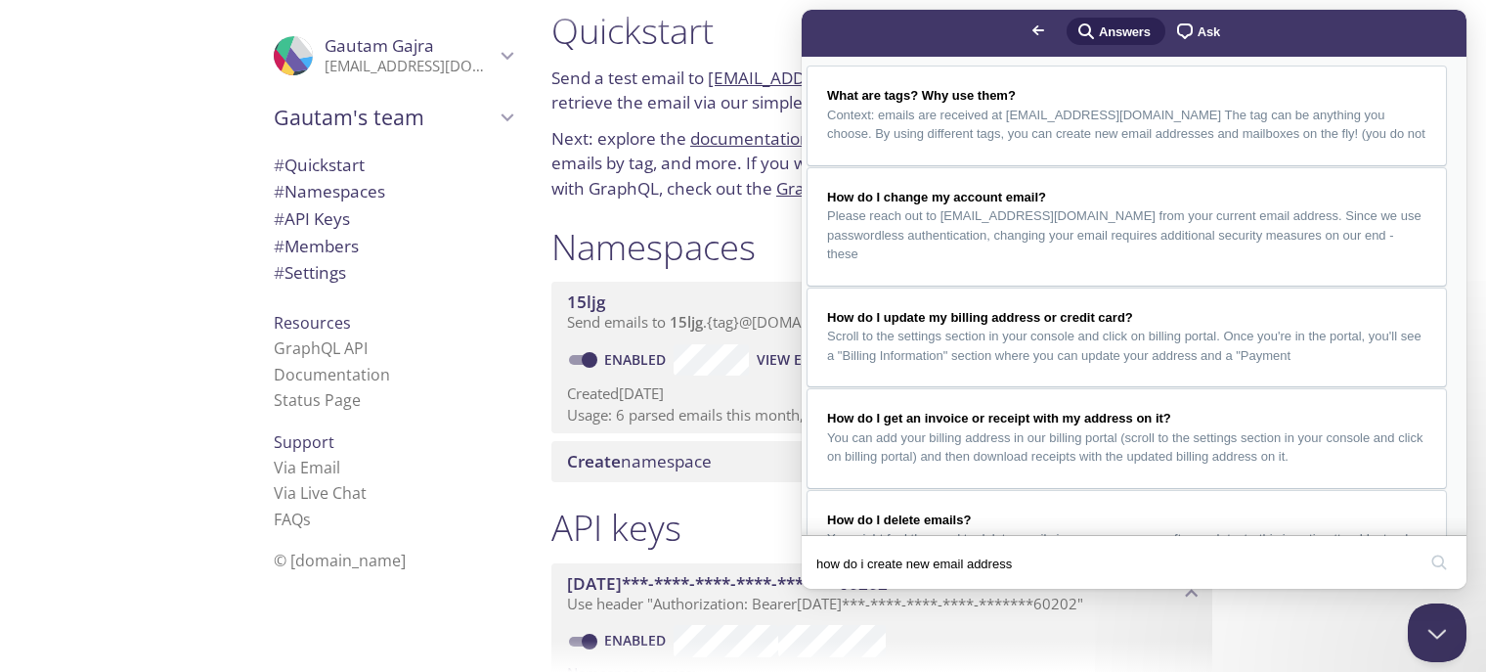
click at [838, 590] on button "Close" at bounding box center [820, 602] width 35 height 25
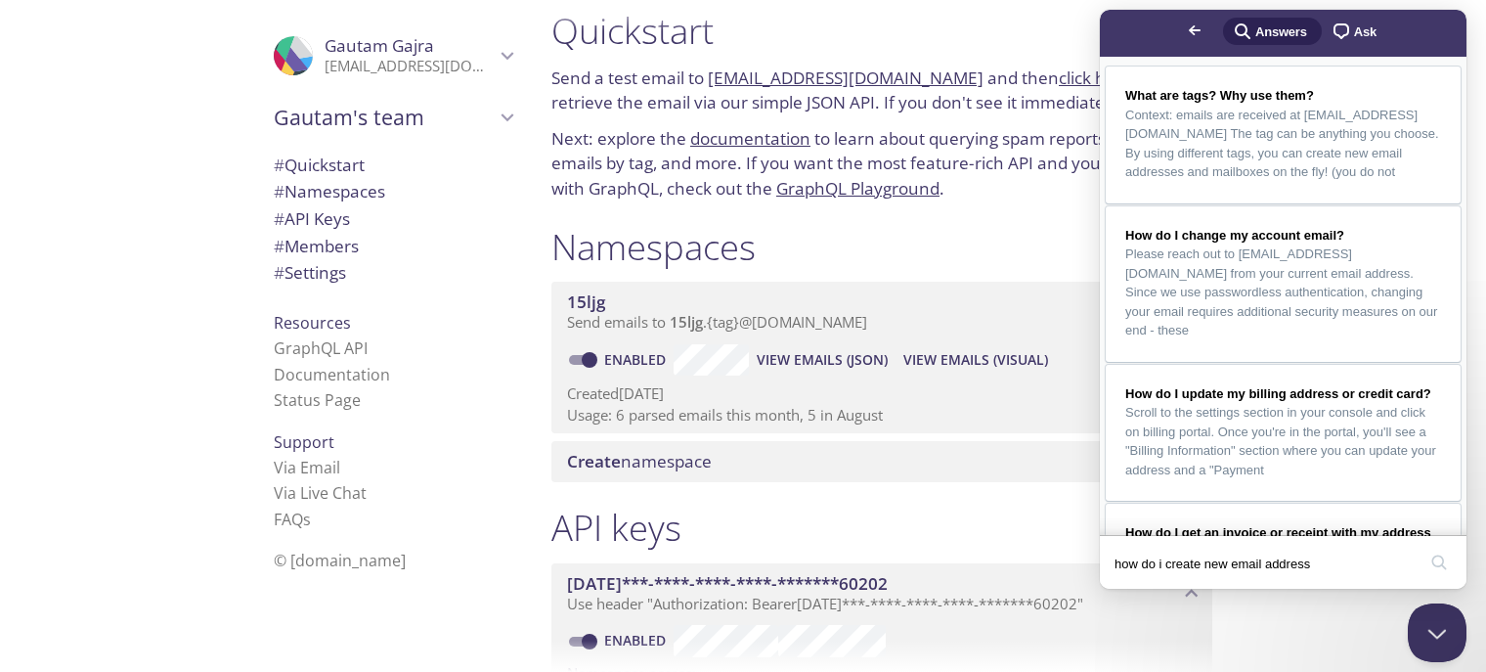
click at [393, 627] on div ".cls-1 { fill: #6d5ca8; } .cls-2 { fill: #3fc191; } .cls-3 { fill: #3b4752; } .…" at bounding box center [389, 336] width 293 height 672
click at [1432, 618] on button "Close Beacon popover" at bounding box center [1433, 628] width 59 height 59
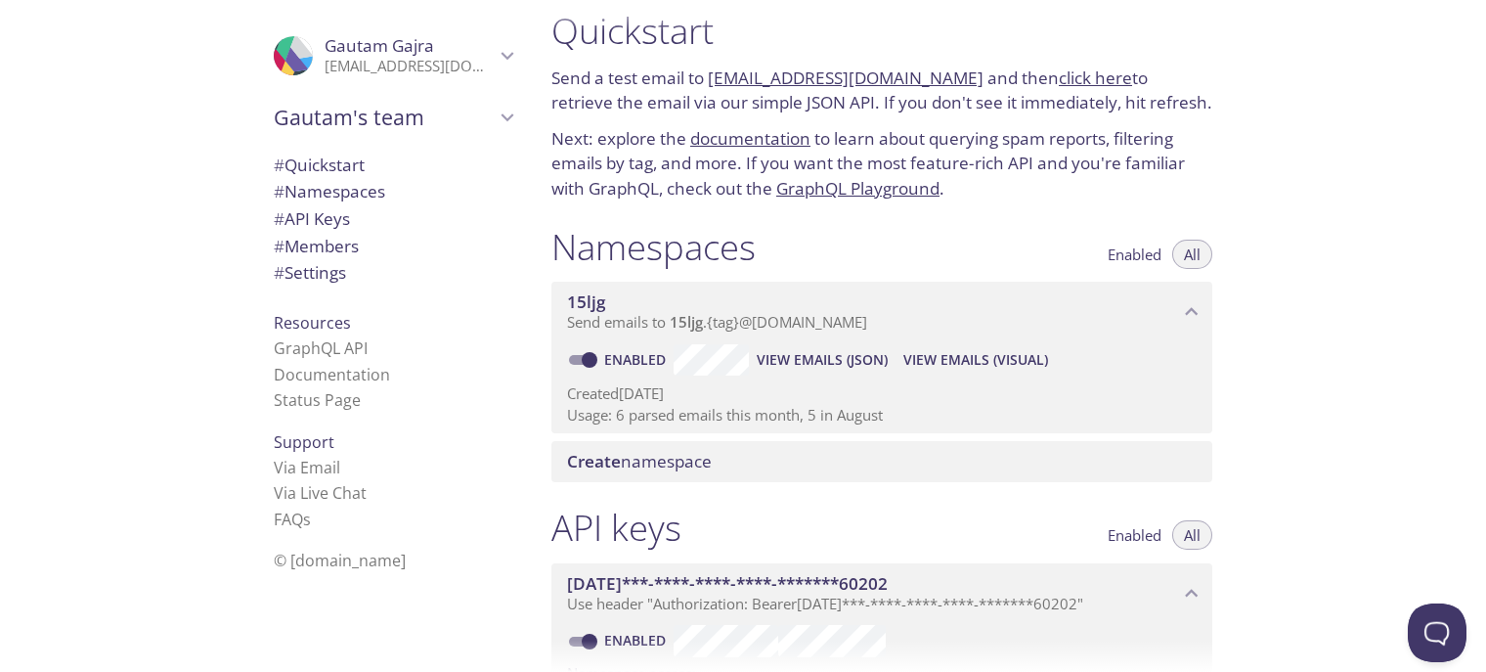
click at [737, 77] on link "15ljg.test@inbox.testmail.app" at bounding box center [846, 77] width 276 height 22
click at [997, 148] on p "Next: explore the documentation to learn about querying spam reports, filtering…" at bounding box center [881, 163] width 661 height 75
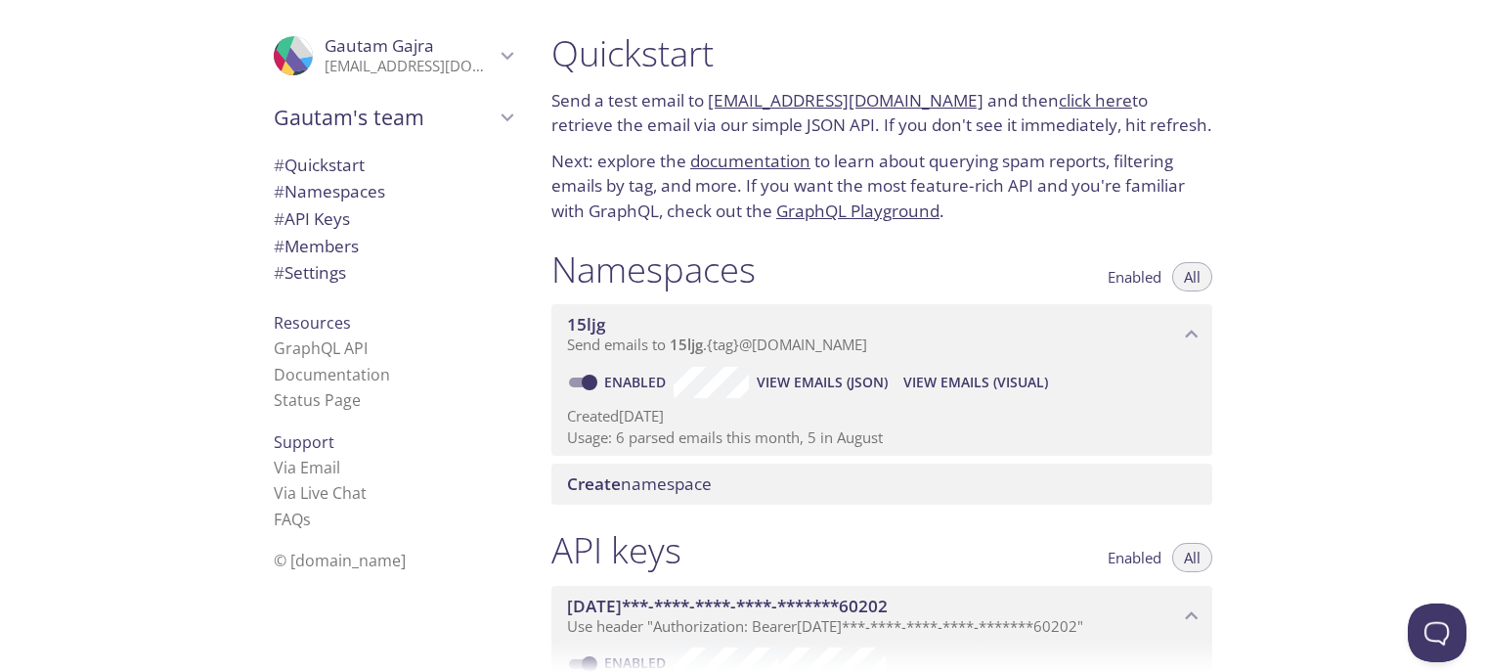
click at [1064, 110] on link "click here" at bounding box center [1095, 100] width 73 height 22
click at [953, 390] on span "View Emails (Visual)" at bounding box center [976, 382] width 145 height 23
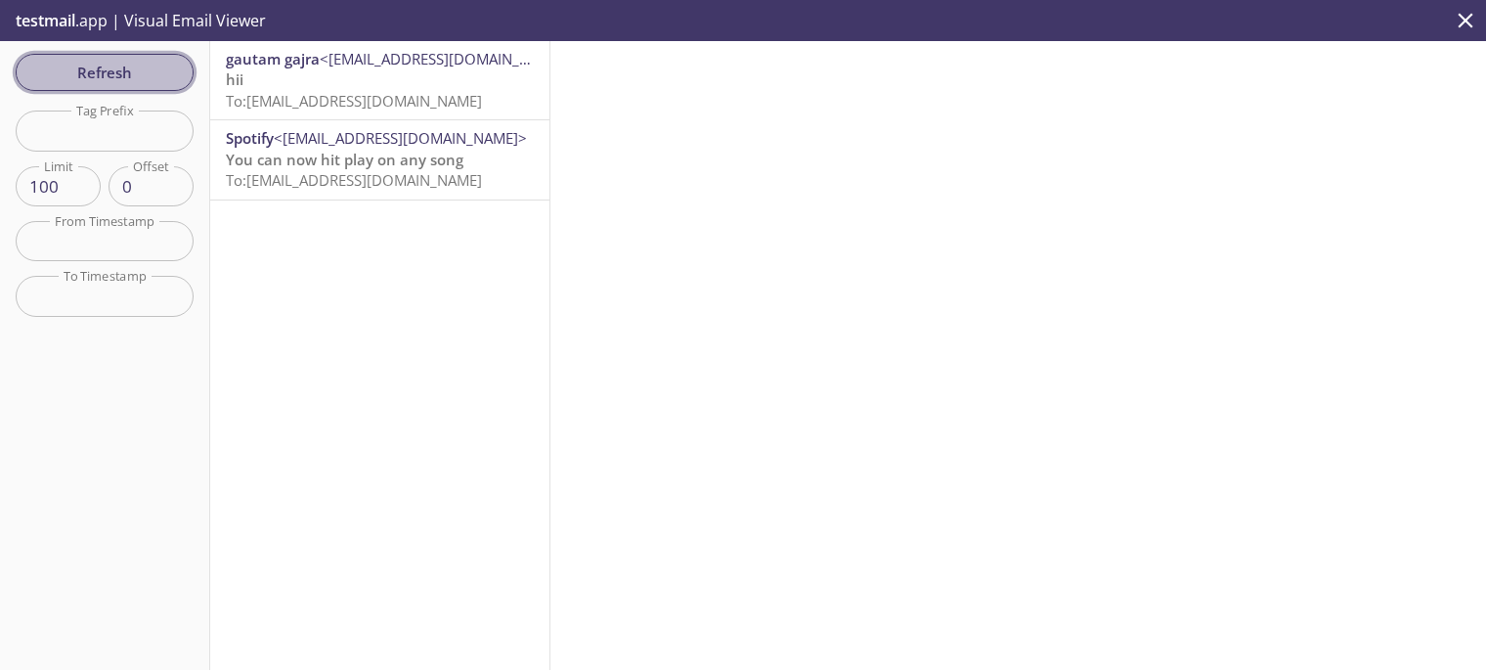
click at [102, 68] on span "Refresh" at bounding box center [104, 72] width 147 height 25
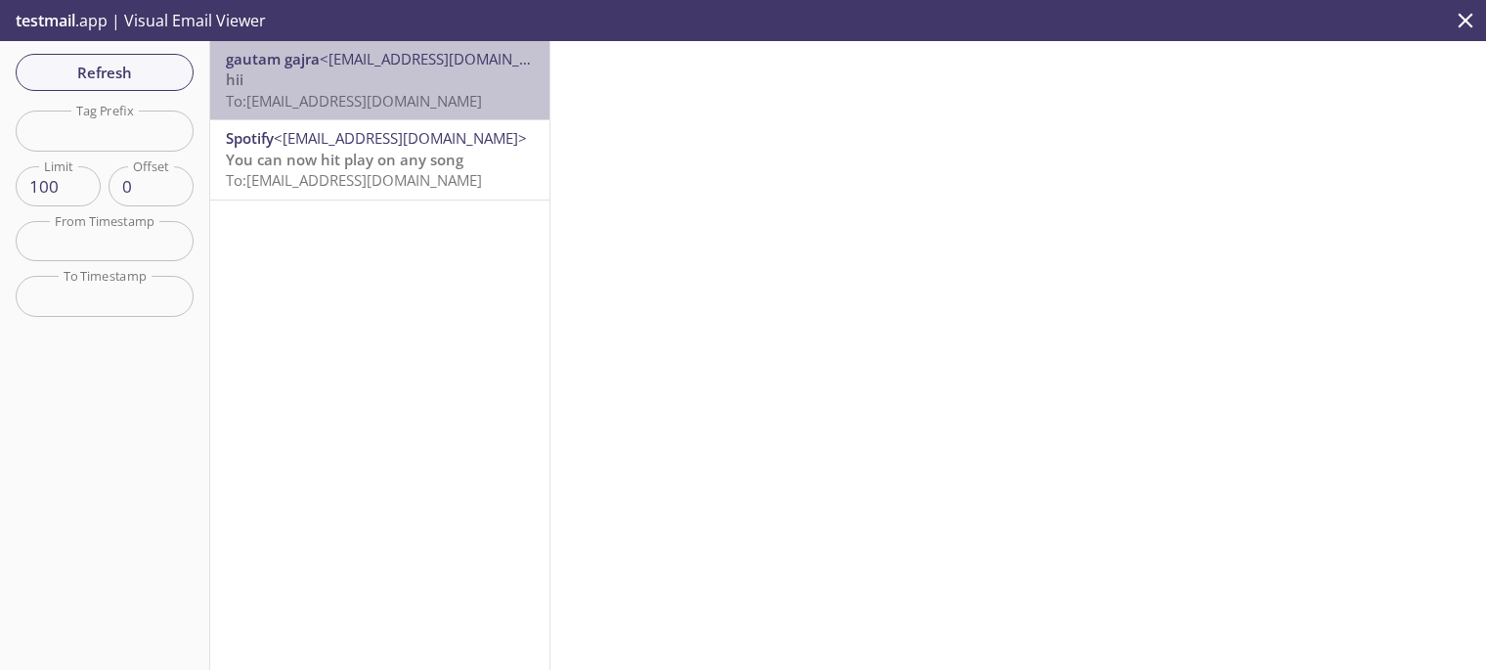
click at [485, 83] on p "hii To: 15ljg.gautam@inbox.testmail.app" at bounding box center [380, 90] width 308 height 42
